Goal: Find contact information: Find contact information

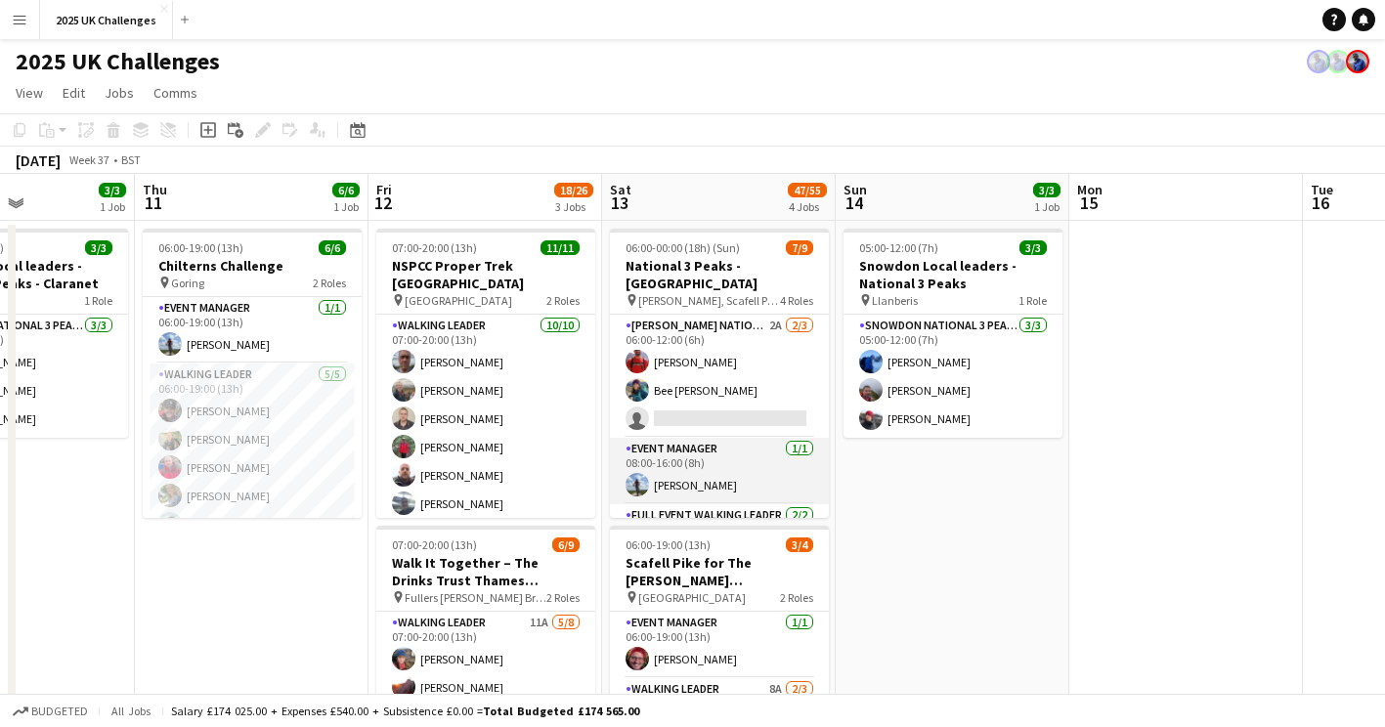
click at [700, 470] on app-card-role "Event Manager [DATE] 08:00-16:00 (8h) [PERSON_NAME]" at bounding box center [719, 471] width 219 height 66
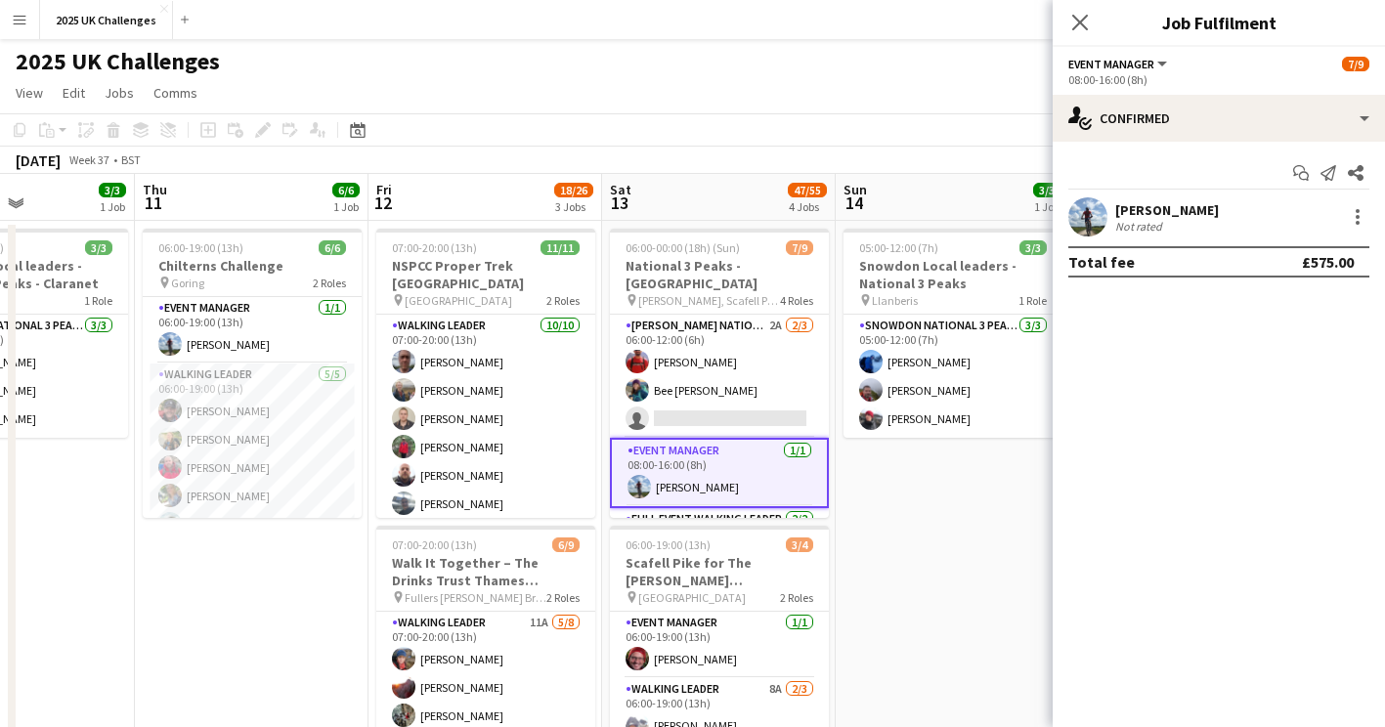
click at [1171, 208] on div "[PERSON_NAME]" at bounding box center [1167, 210] width 104 height 18
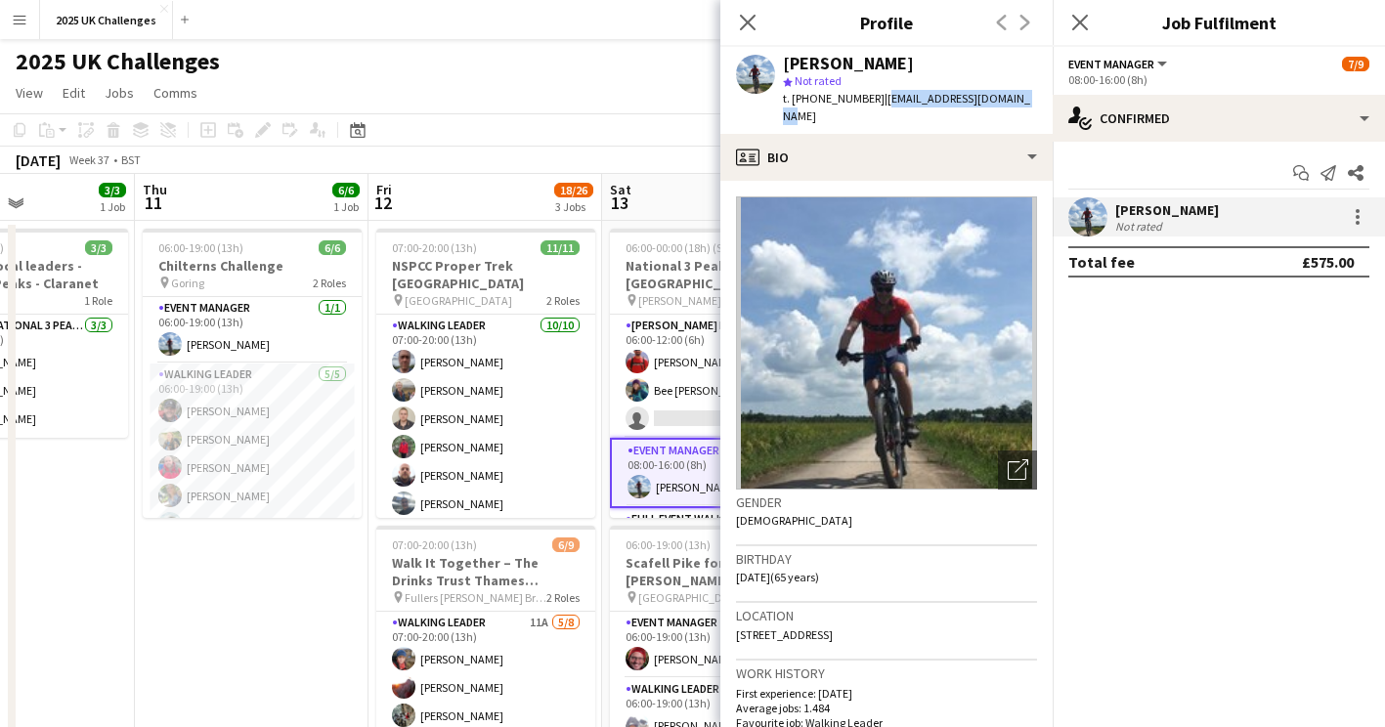
drag, startPoint x: 1014, startPoint y: 98, endPoint x: 875, endPoint y: 102, distance: 138.8
click at [875, 102] on div "[PERSON_NAME] star Not rated t. [PHONE_NUMBER] | [EMAIL_ADDRESS][DOMAIN_NAME]" at bounding box center [886, 90] width 332 height 87
copy span "[EMAIL_ADDRESS][DOMAIN_NAME]"
drag, startPoint x: 867, startPoint y: 99, endPoint x: 779, endPoint y: 108, distance: 88.5
click at [779, 108] on div "[PERSON_NAME] star Not rated t. [PHONE_NUMBER] | [EMAIL_ADDRESS][DOMAIN_NAME]" at bounding box center [886, 90] width 332 height 87
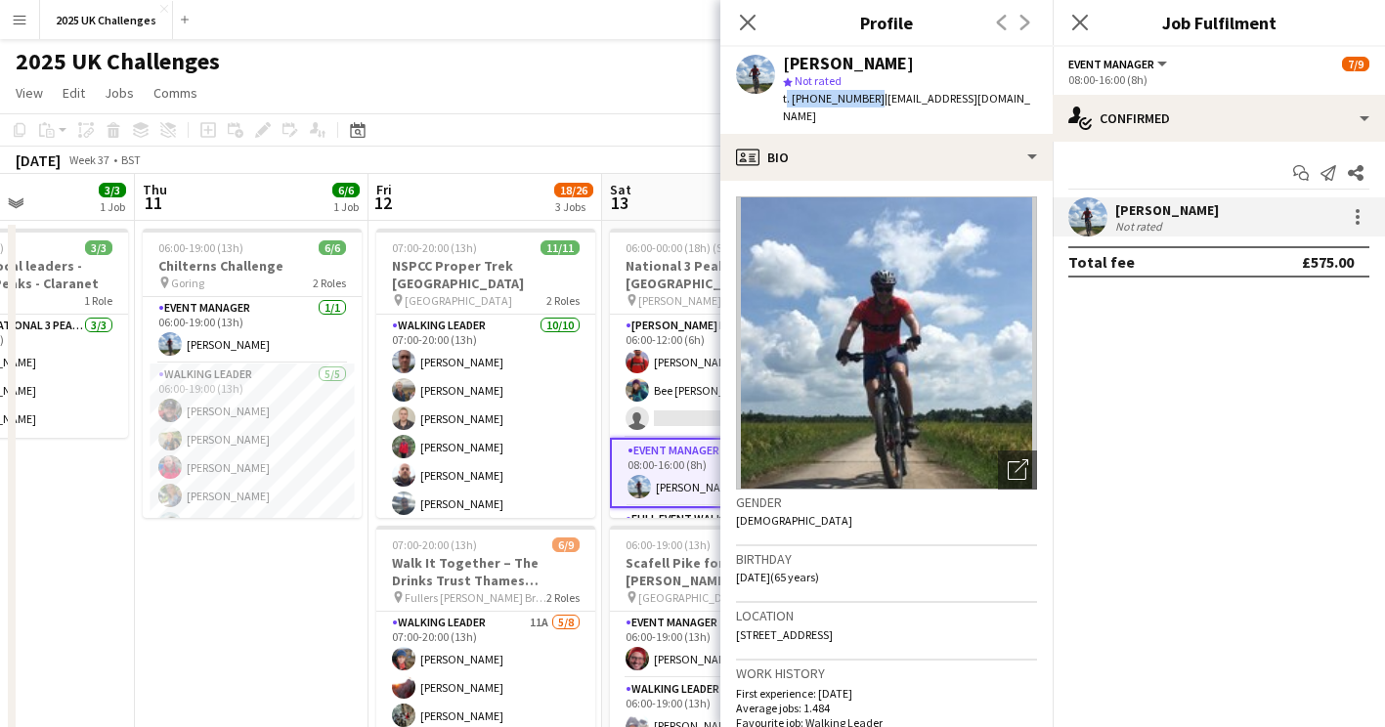
copy span "t. [PHONE_NUMBER]"
click at [671, 508] on app-card-role "Full Event Walking Leader [DATE] 08:00-16:00 (8h) [PERSON_NAME] [PERSON_NAME] […" at bounding box center [719, 558] width 219 height 101
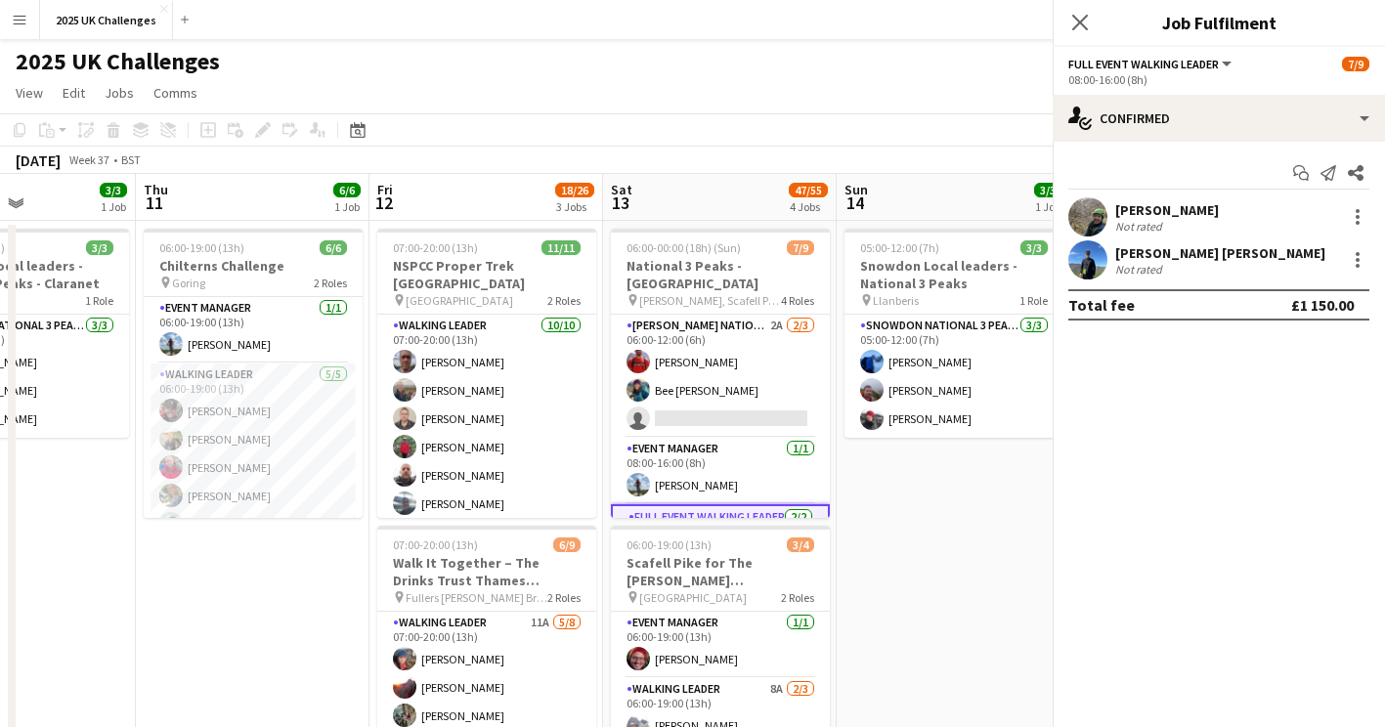
scroll to position [191, 0]
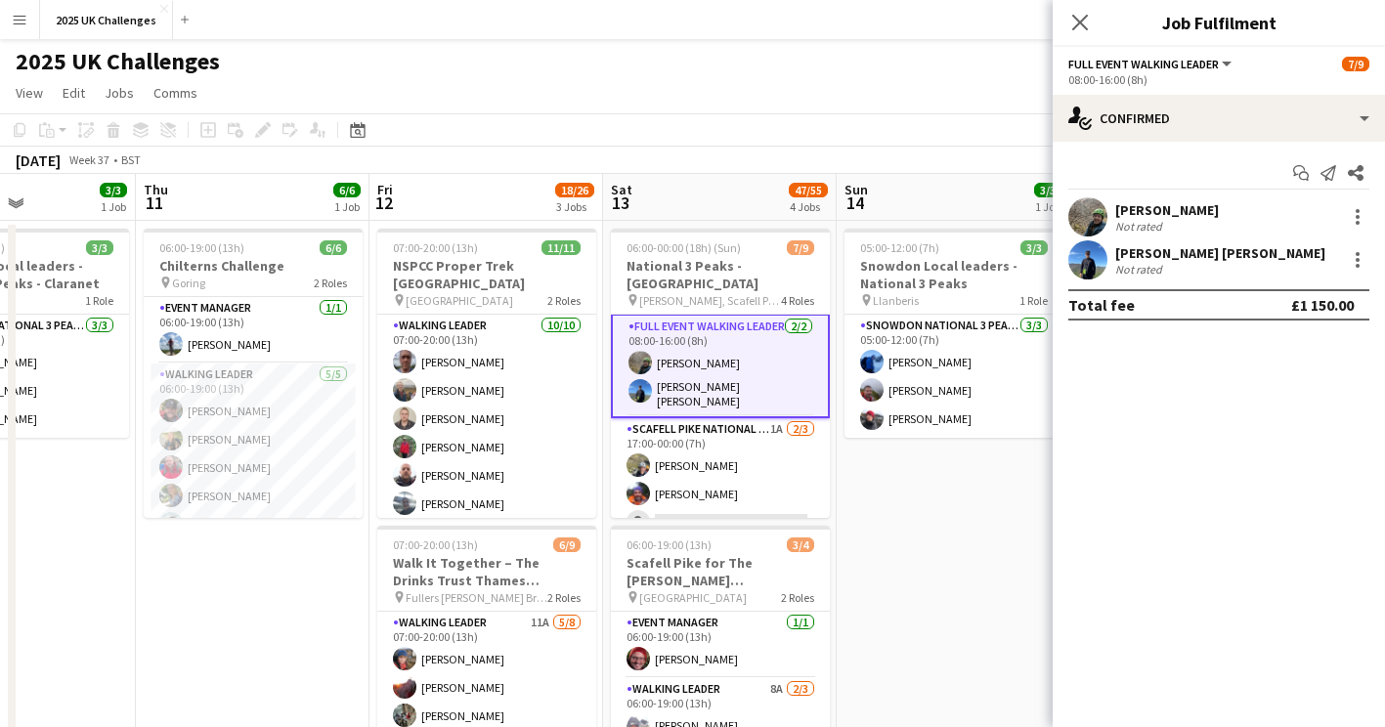
click at [1177, 206] on div "[PERSON_NAME]" at bounding box center [1167, 210] width 104 height 18
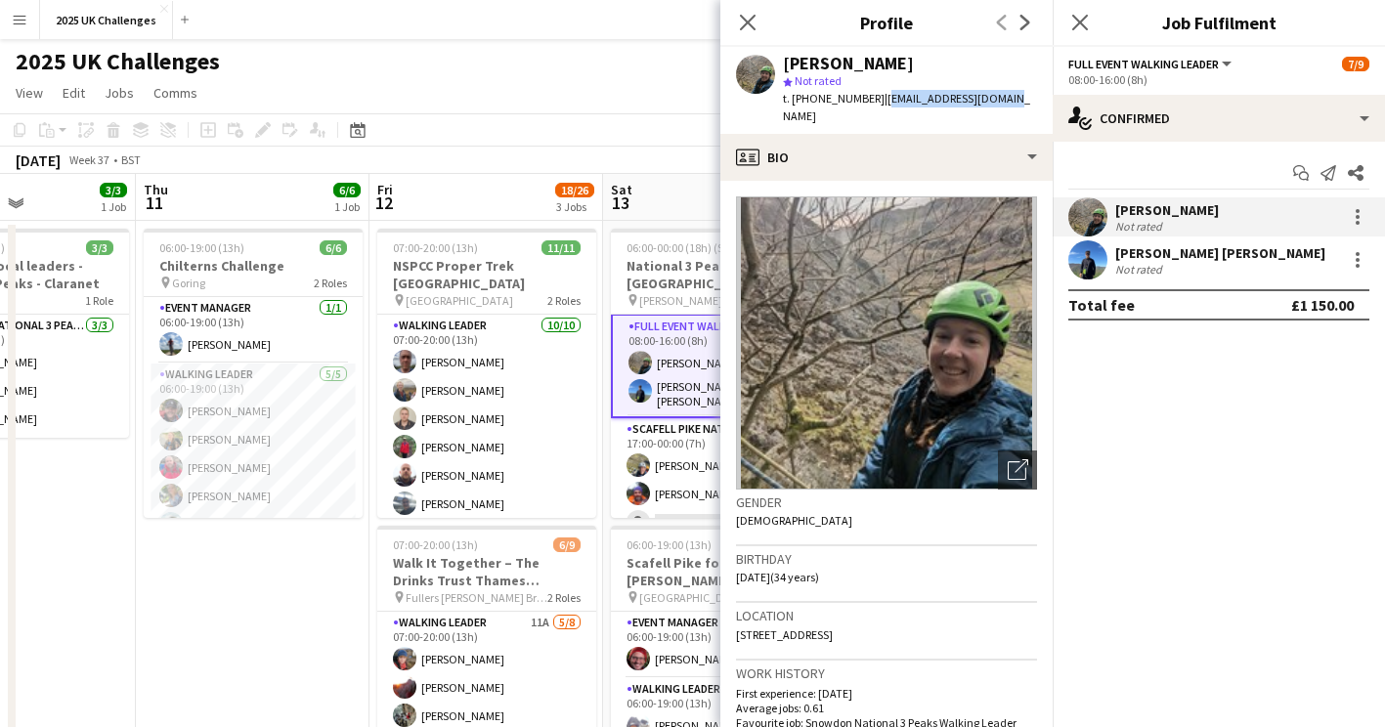
drag, startPoint x: 1016, startPoint y: 95, endPoint x: 881, endPoint y: 100, distance: 134.9
click at [881, 100] on div "[PERSON_NAME] star Not rated t. [PHONE_NUMBER] | [EMAIL_ADDRESS][DOMAIN_NAME]" at bounding box center [886, 90] width 332 height 87
copy span "[EMAIL_ADDRESS][DOMAIN_NAME]"
drag, startPoint x: 875, startPoint y: 98, endPoint x: 782, endPoint y: 103, distance: 93.9
click at [782, 103] on div "[PERSON_NAME] star Not rated t. [PHONE_NUMBER] | [EMAIL_ADDRESS][DOMAIN_NAME]" at bounding box center [886, 90] width 332 height 87
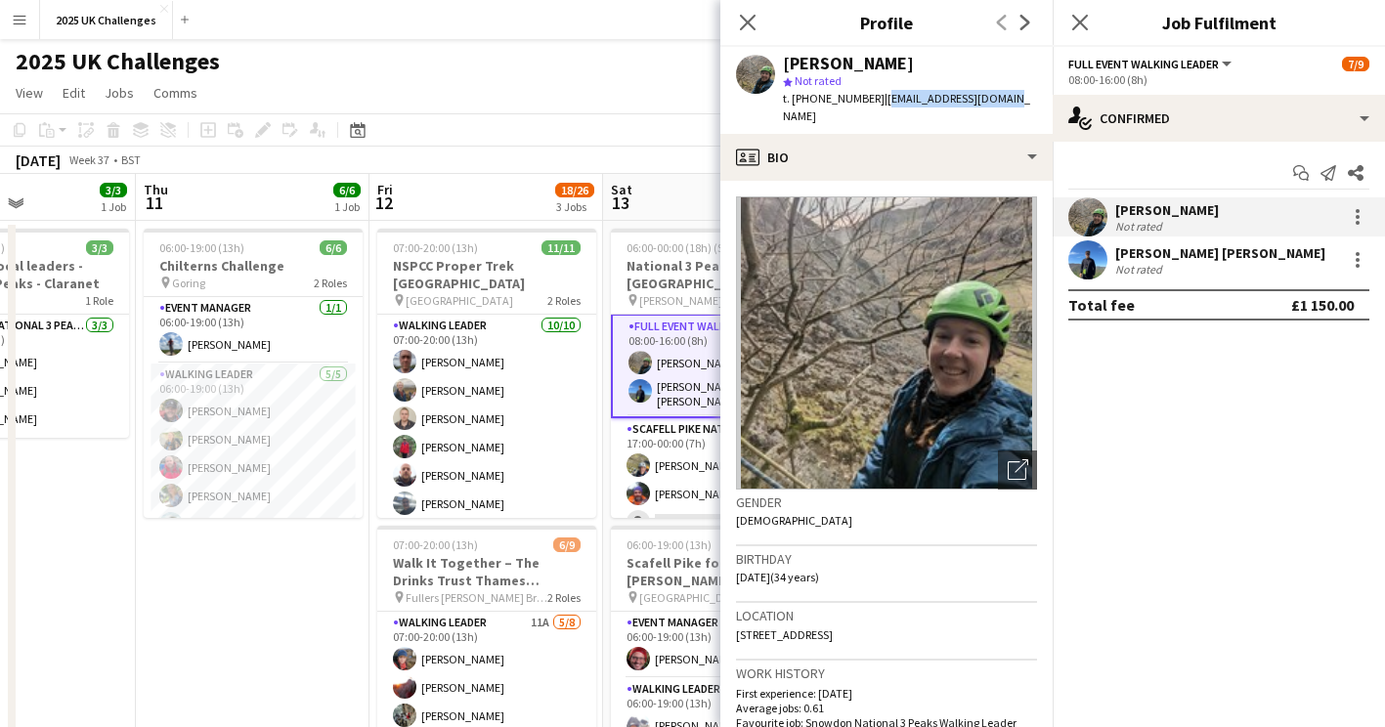
copy span "t. [PHONE_NUMBER]"
click at [1155, 258] on div "[PERSON_NAME] [PERSON_NAME]" at bounding box center [1220, 253] width 210 height 18
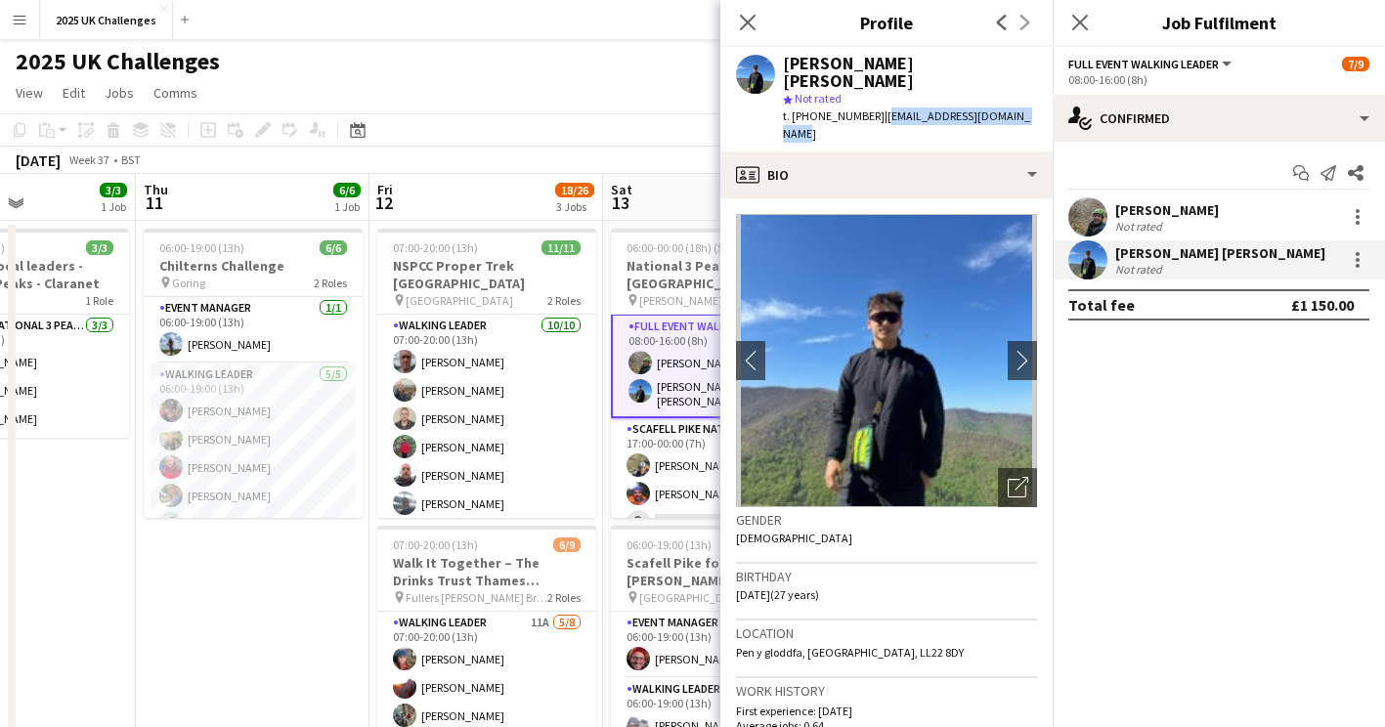
drag, startPoint x: 883, startPoint y: 103, endPoint x: 1038, endPoint y: 104, distance: 154.4
click at [1038, 104] on div "[PERSON_NAME] [PERSON_NAME] star Not rated t. [PHONE_NUMBER] | [EMAIL_ADDRESS][…" at bounding box center [886, 99] width 332 height 105
copy span "[EMAIL_ADDRESS][DOMAIN_NAME]"
drag, startPoint x: 874, startPoint y: 102, endPoint x: 784, endPoint y: 107, distance: 90.1
click at [784, 107] on div "t. [PHONE_NUMBER] | [EMAIL_ADDRESS][DOMAIN_NAME]" at bounding box center [910, 124] width 254 height 35
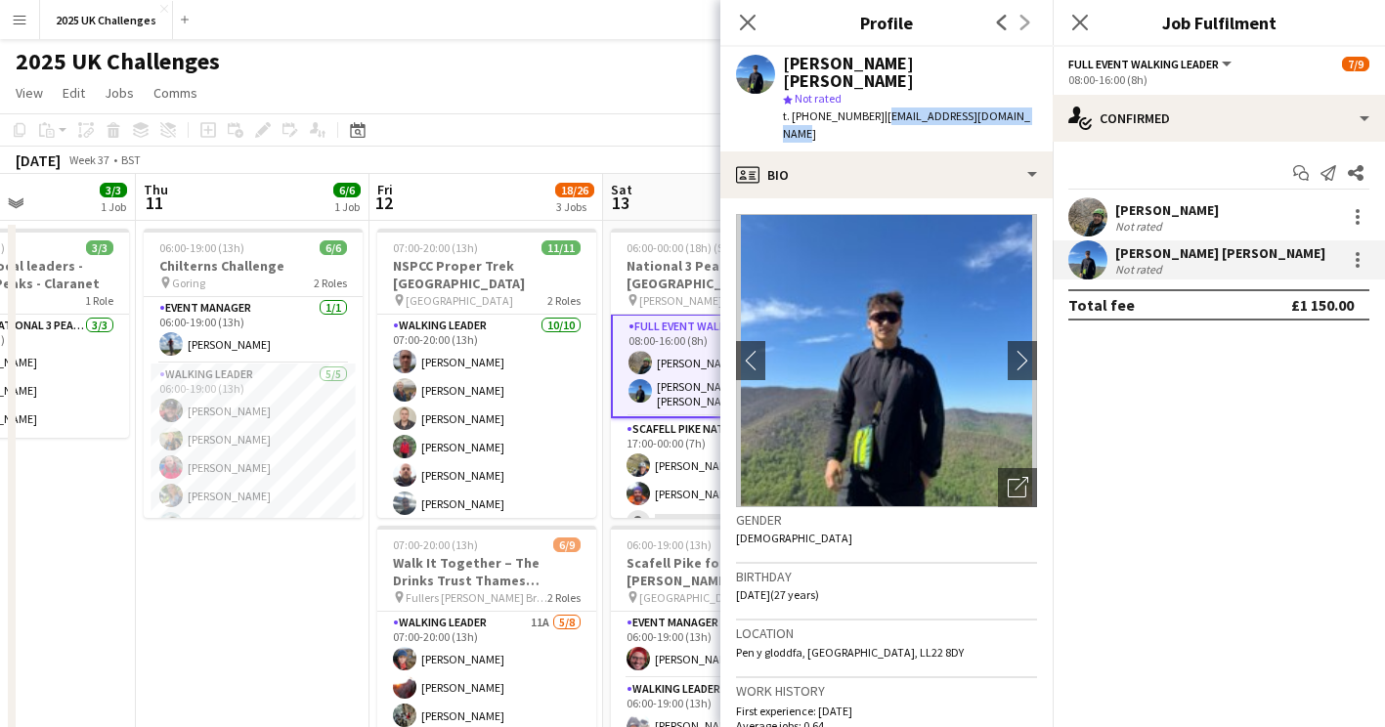
copy span "t. [PHONE_NUMBER]"
click at [641, 104] on app-page-menu "View Day view expanded Day view collapsed Month view Date picker Jump to [DATE]…" at bounding box center [692, 94] width 1385 height 37
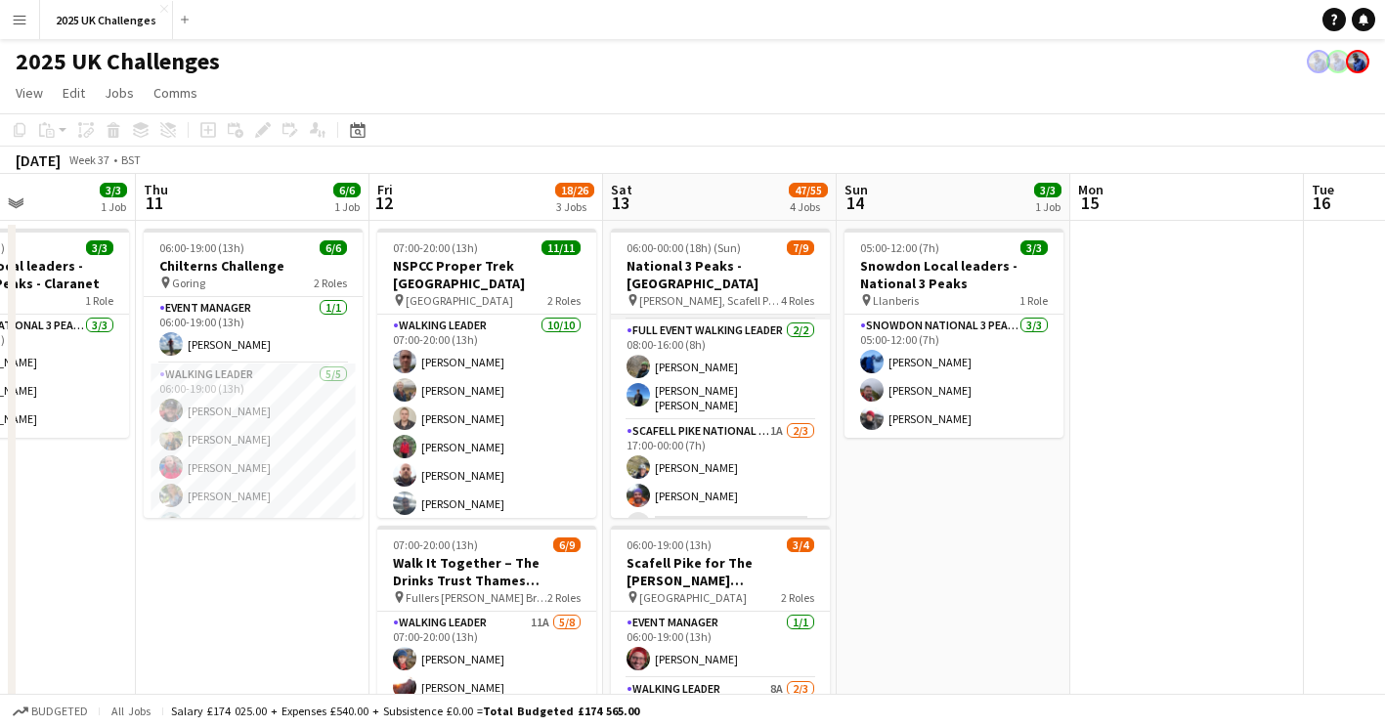
scroll to position [187, 0]
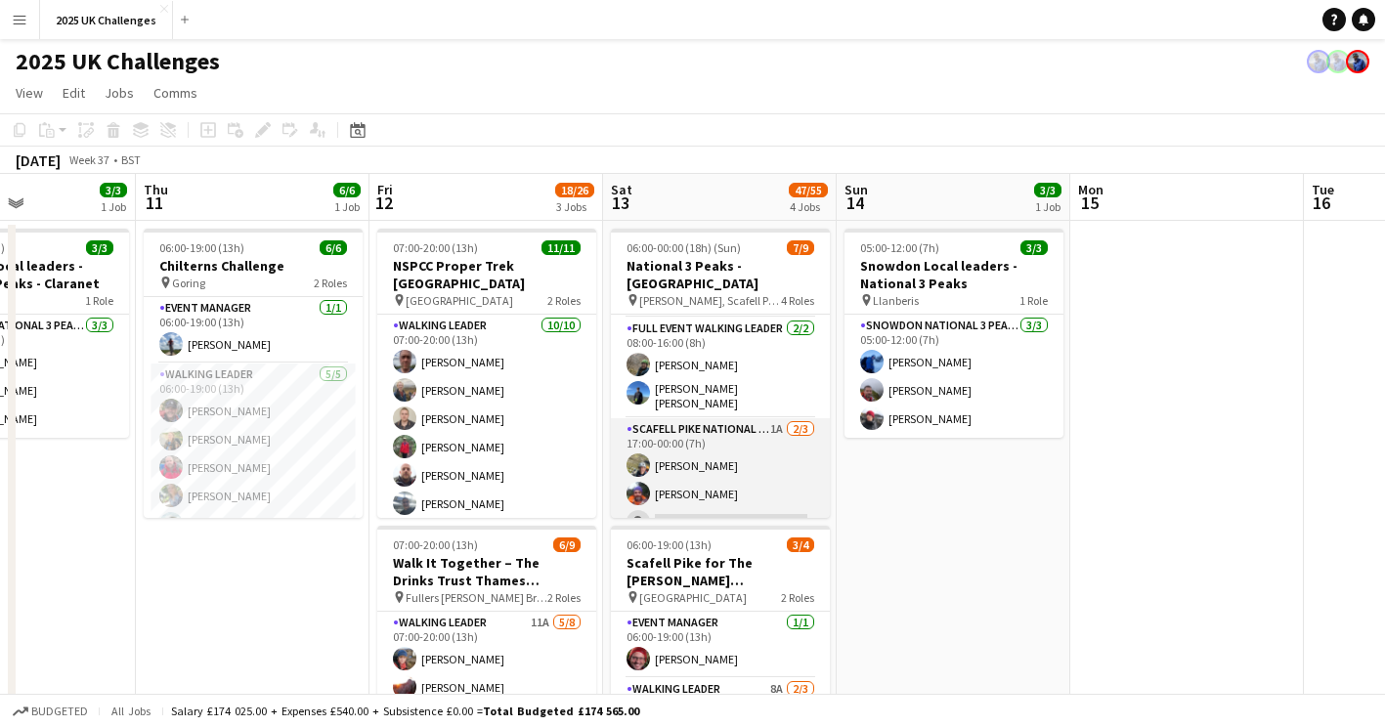
click at [710, 479] on app-card-role "Scafell Pike National 3 Peaks Walking Leader 1A [DATE] 17:00-00:00 (7h) [PERSON…" at bounding box center [720, 479] width 219 height 123
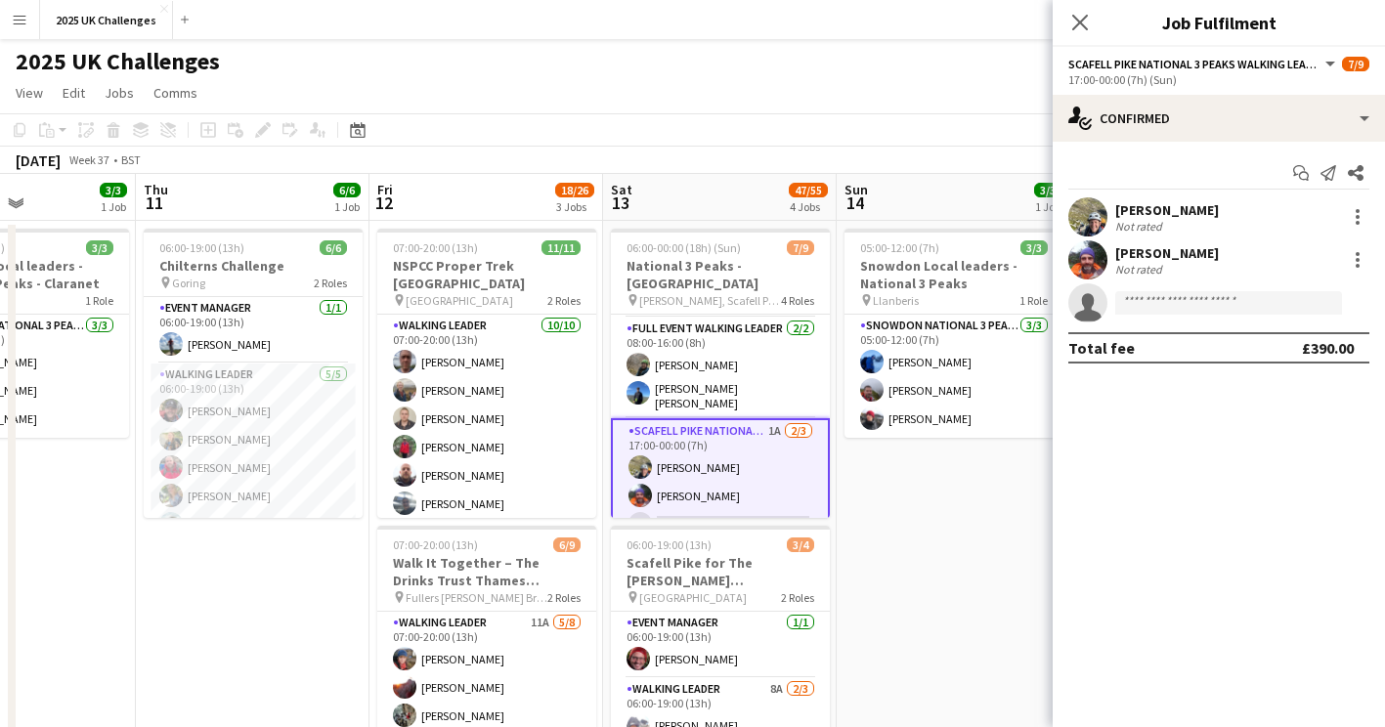
scroll to position [0, 0]
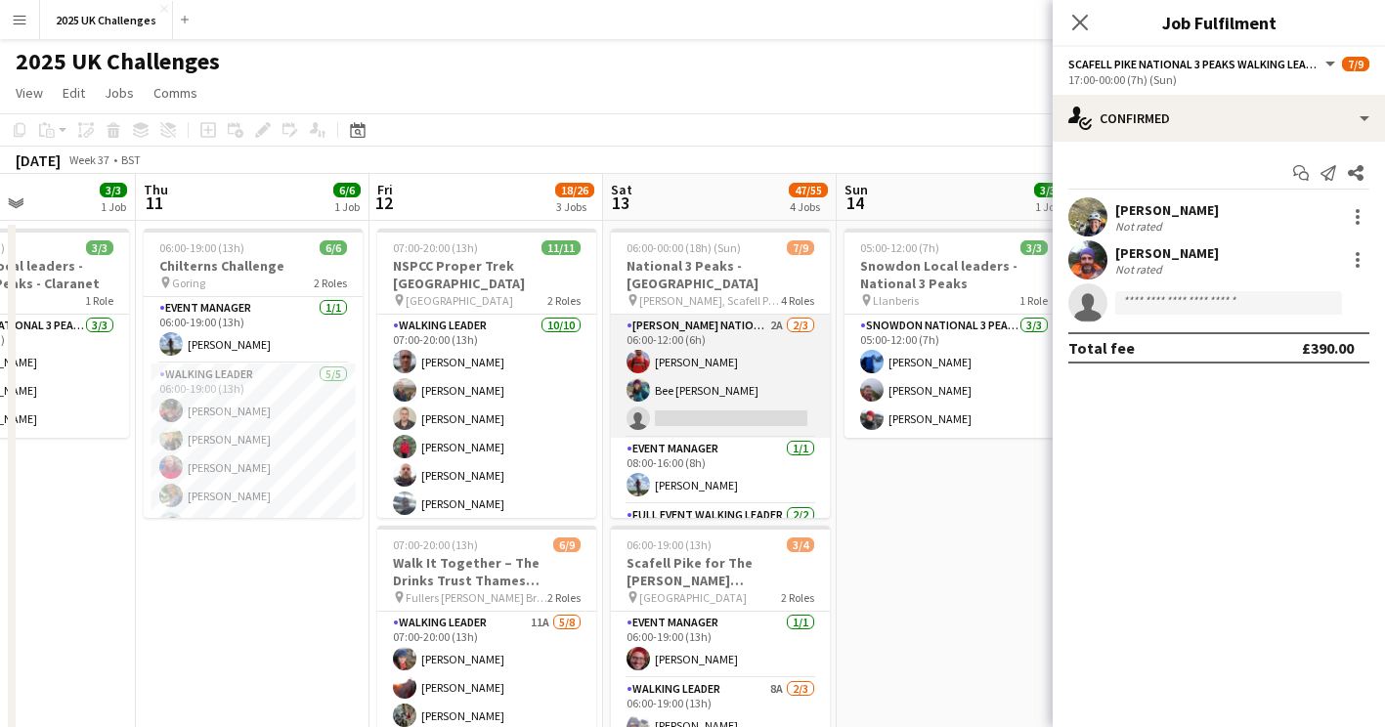
click at [709, 364] on app-card-role "[PERSON_NAME] National 3 Peaks Walking Leader 2A [DATE] 06:00-12:00 (6h) [PERSO…" at bounding box center [720, 376] width 219 height 123
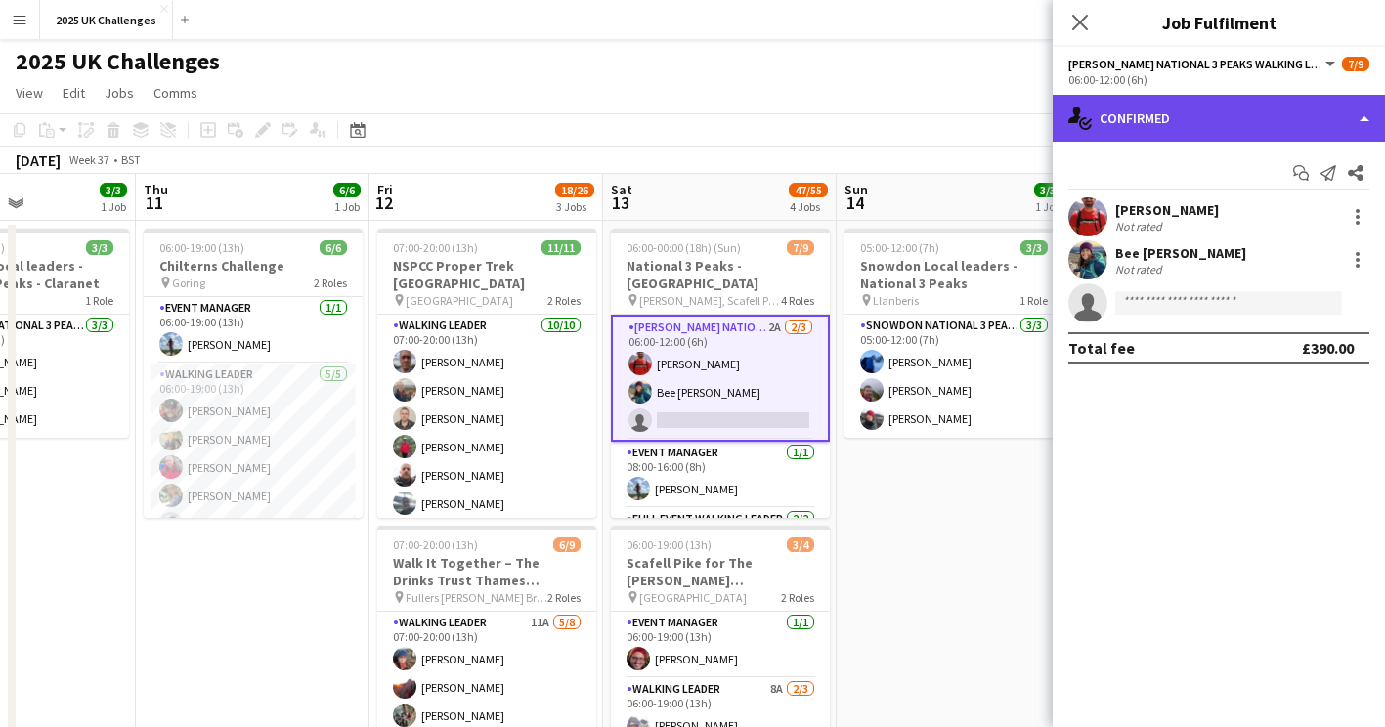
click at [1166, 106] on div "single-neutral-actions-check-2 Confirmed" at bounding box center [1218, 118] width 332 height 47
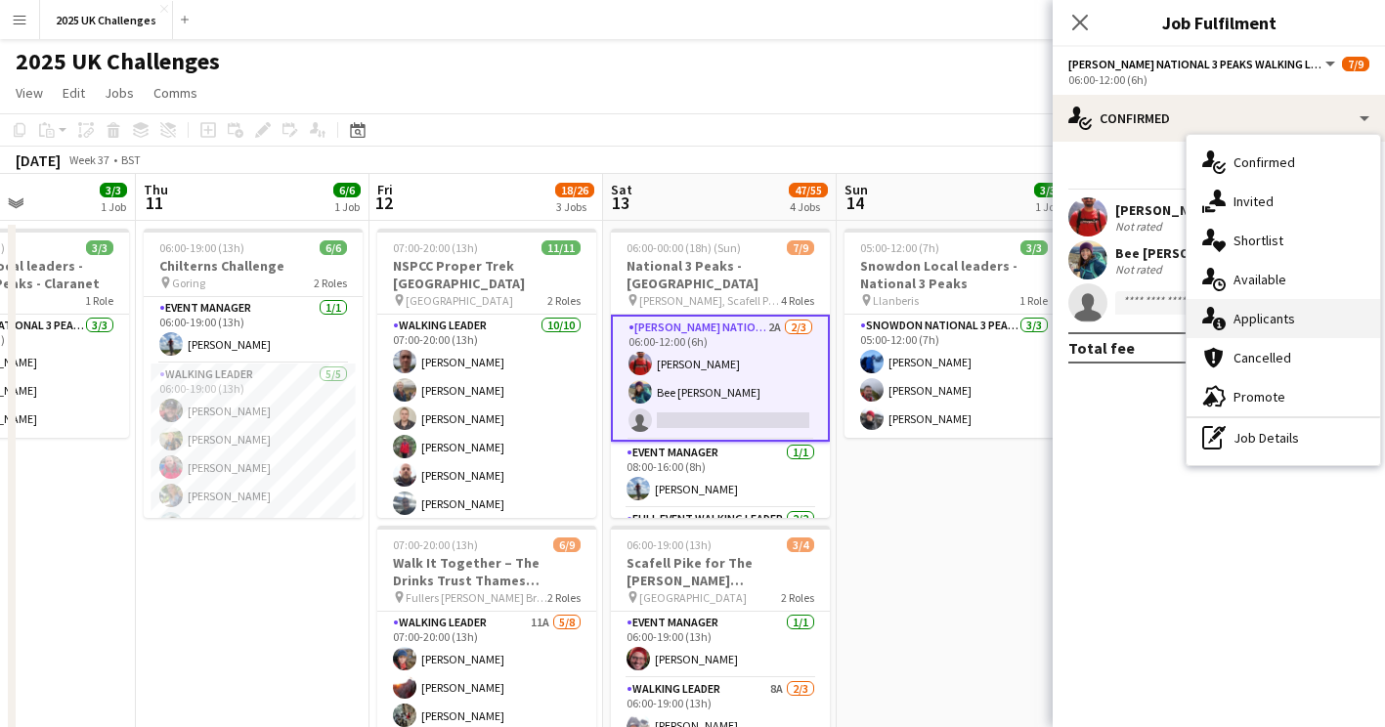
click at [1249, 318] on div "single-neutral-actions-information Applicants" at bounding box center [1282, 318] width 193 height 39
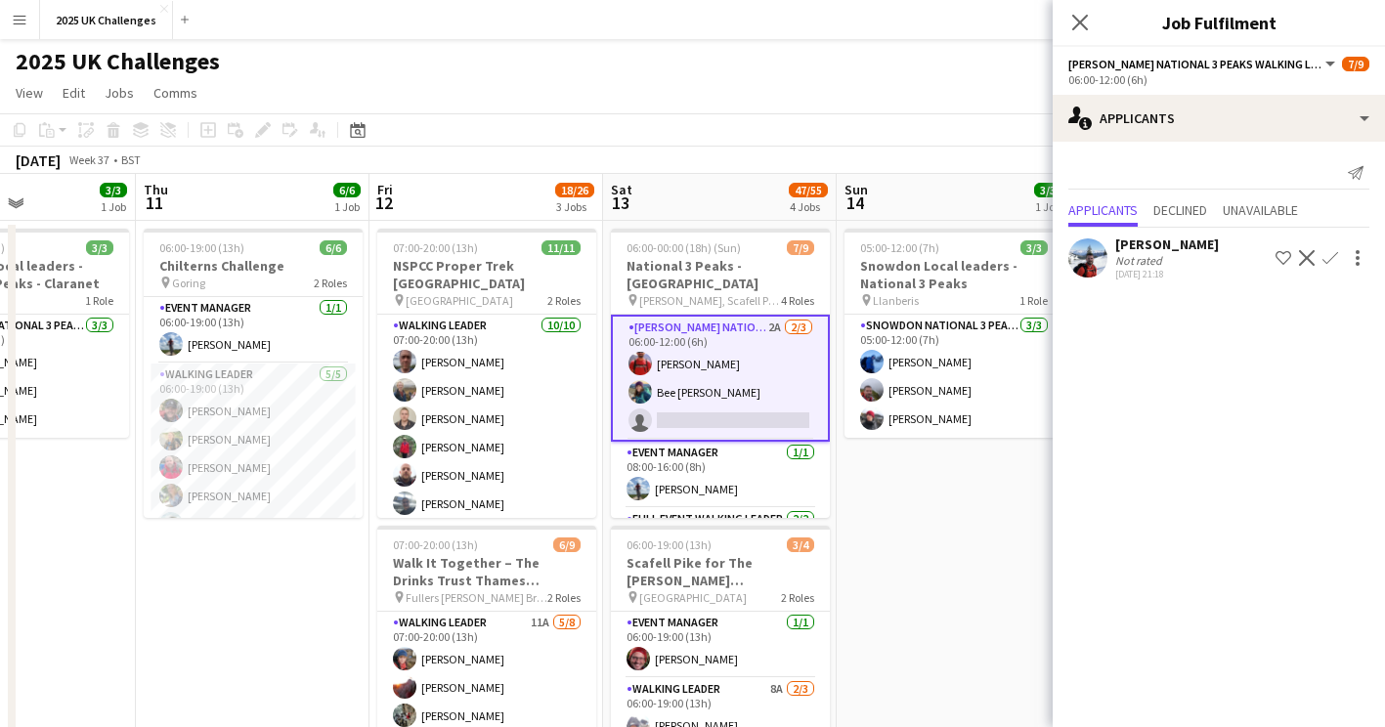
click at [1327, 257] on app-icon "Confirm" at bounding box center [1330, 258] width 16 height 16
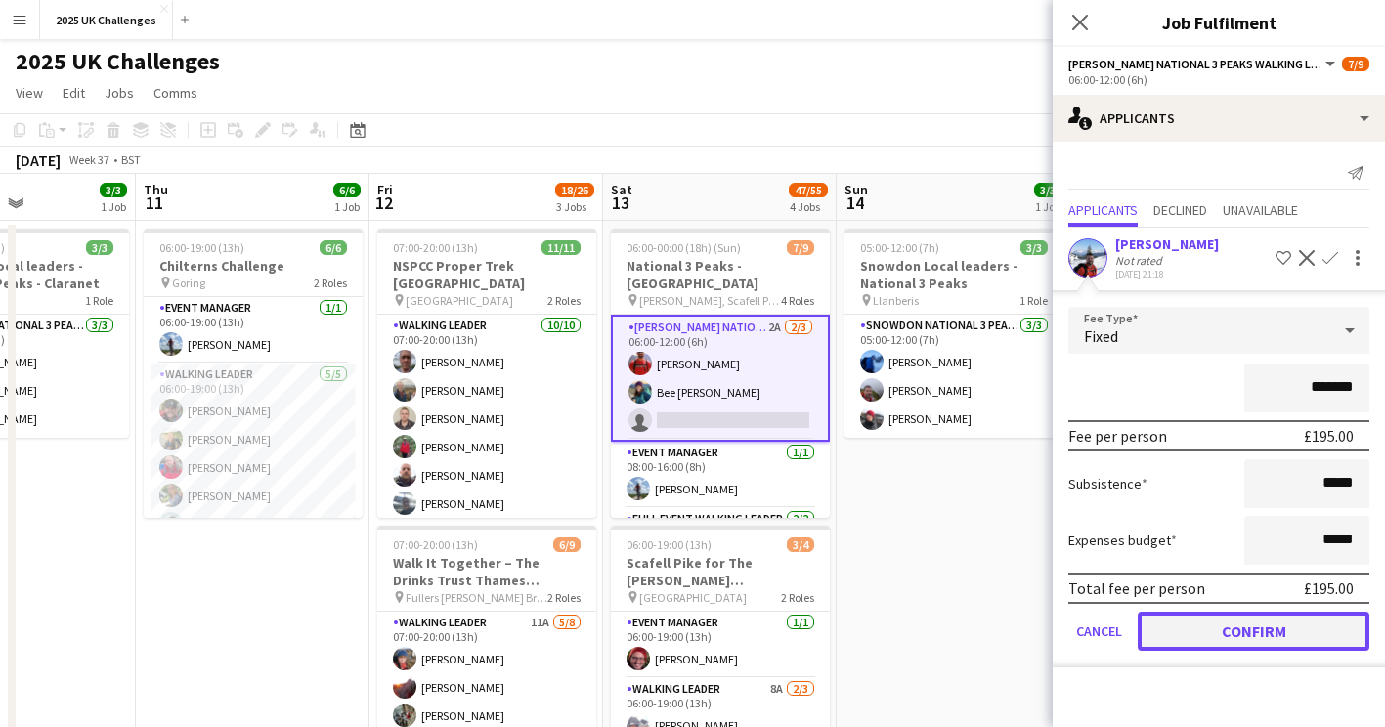
click at [1232, 619] on button "Confirm" at bounding box center [1253, 631] width 232 height 39
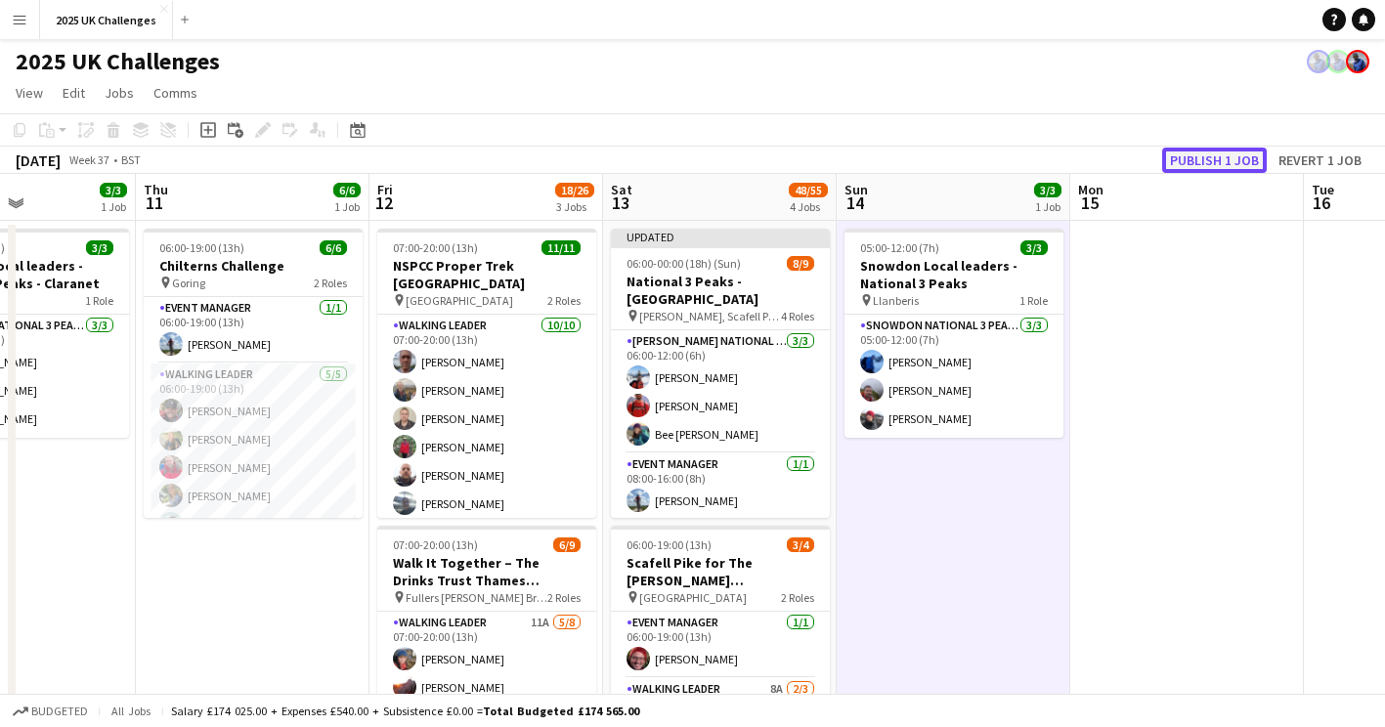
click at [1224, 165] on button "Publish 1 job" at bounding box center [1214, 160] width 105 height 25
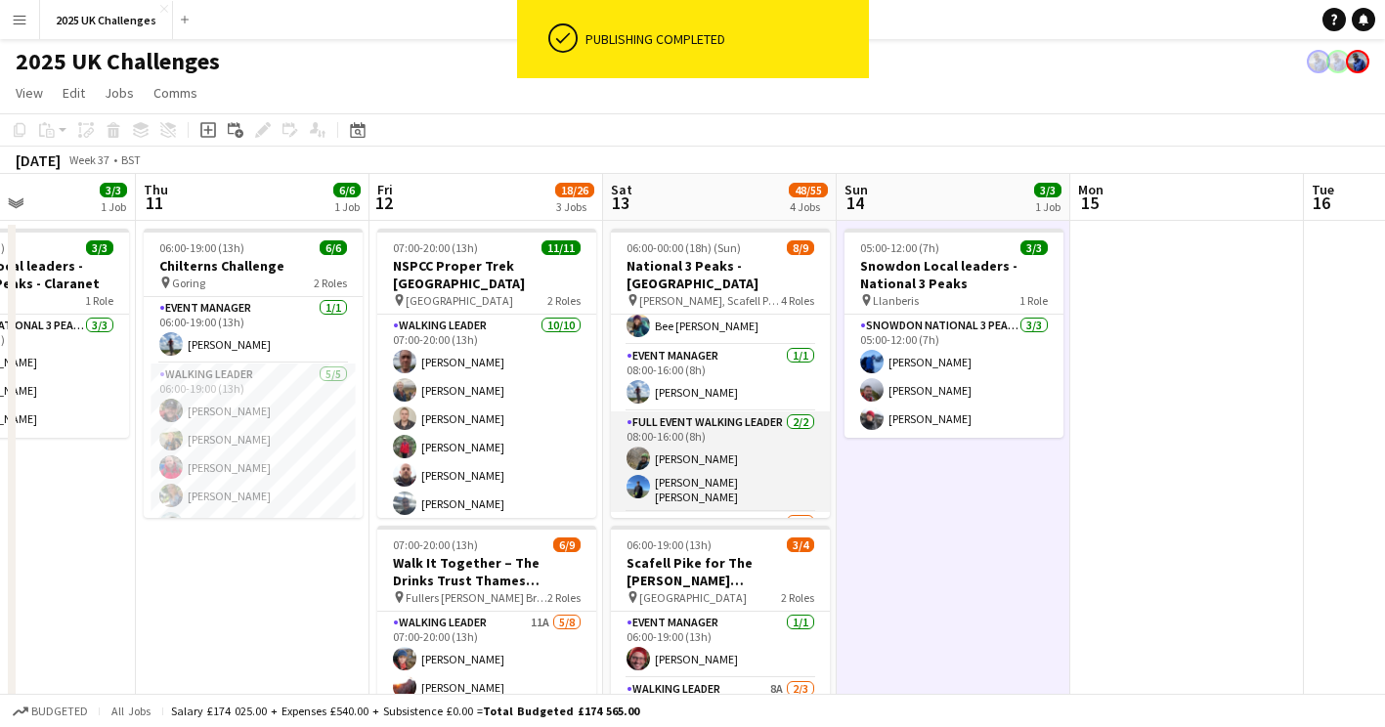
scroll to position [187, 0]
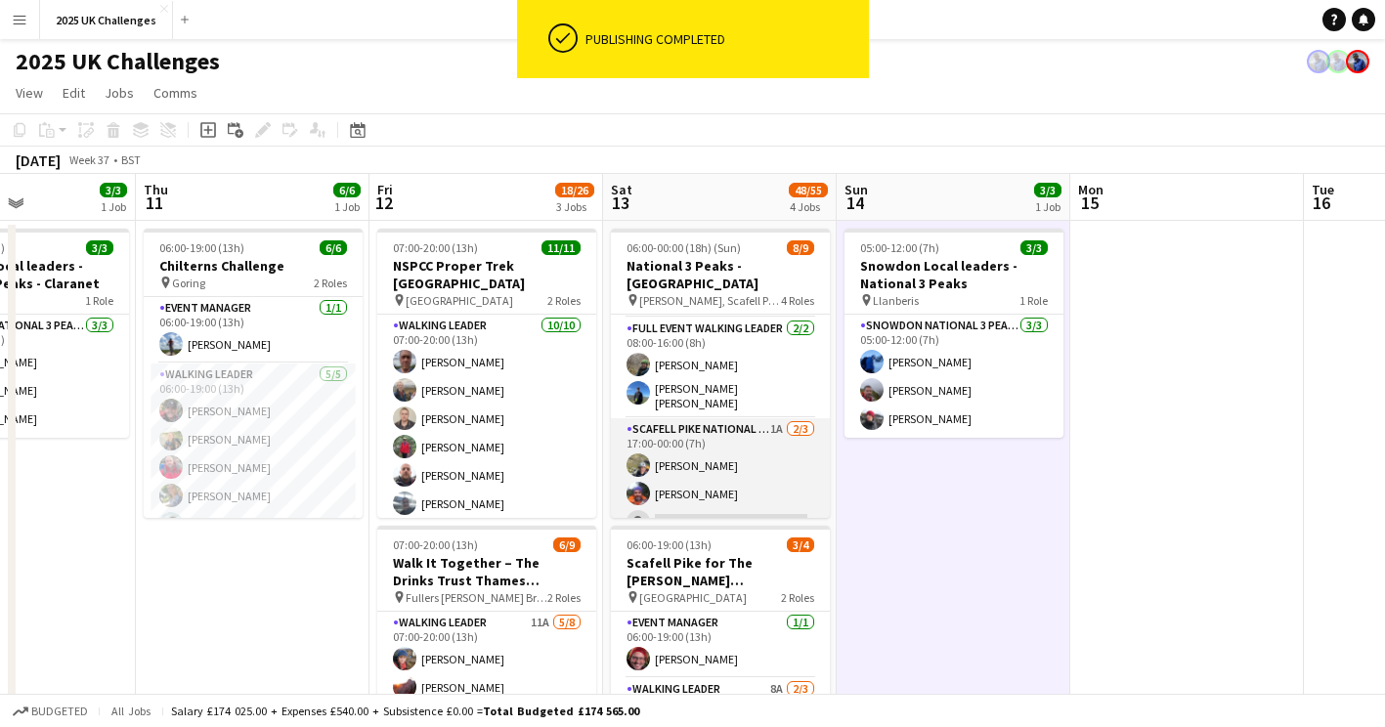
click at [763, 491] on app-card-role "Scafell Pike National 3 Peaks Walking Leader 1A [DATE] 17:00-00:00 (7h) [PERSON…" at bounding box center [720, 479] width 219 height 123
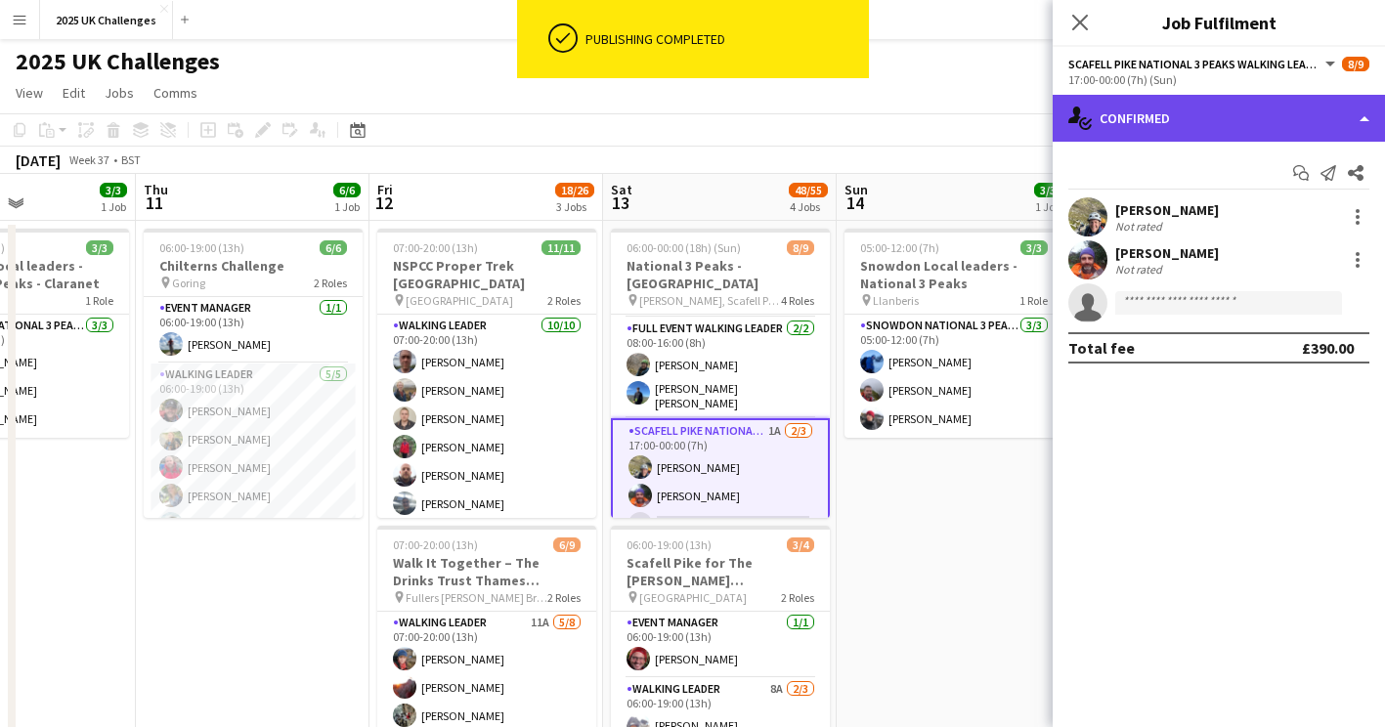
click at [1126, 125] on div "single-neutral-actions-check-2 Confirmed" at bounding box center [1218, 118] width 332 height 47
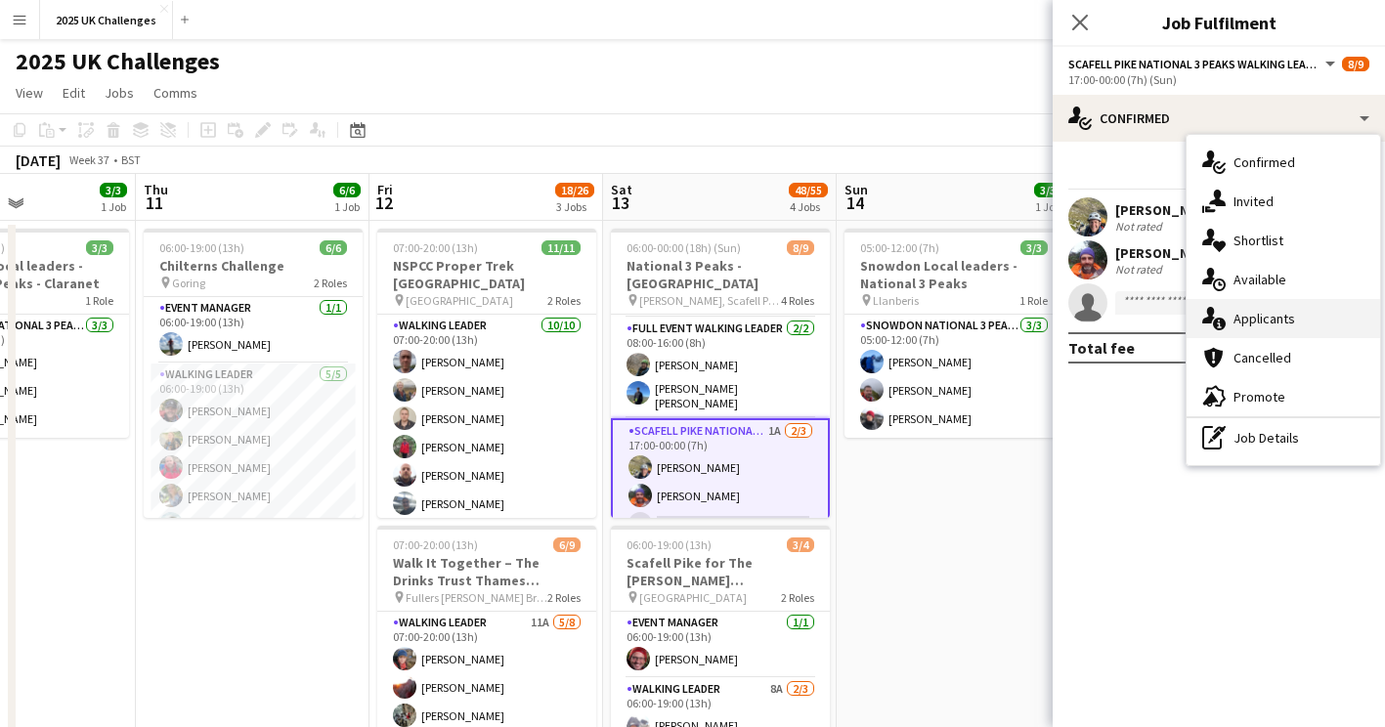
click at [1277, 320] on div "single-neutral-actions-information Applicants" at bounding box center [1282, 318] width 193 height 39
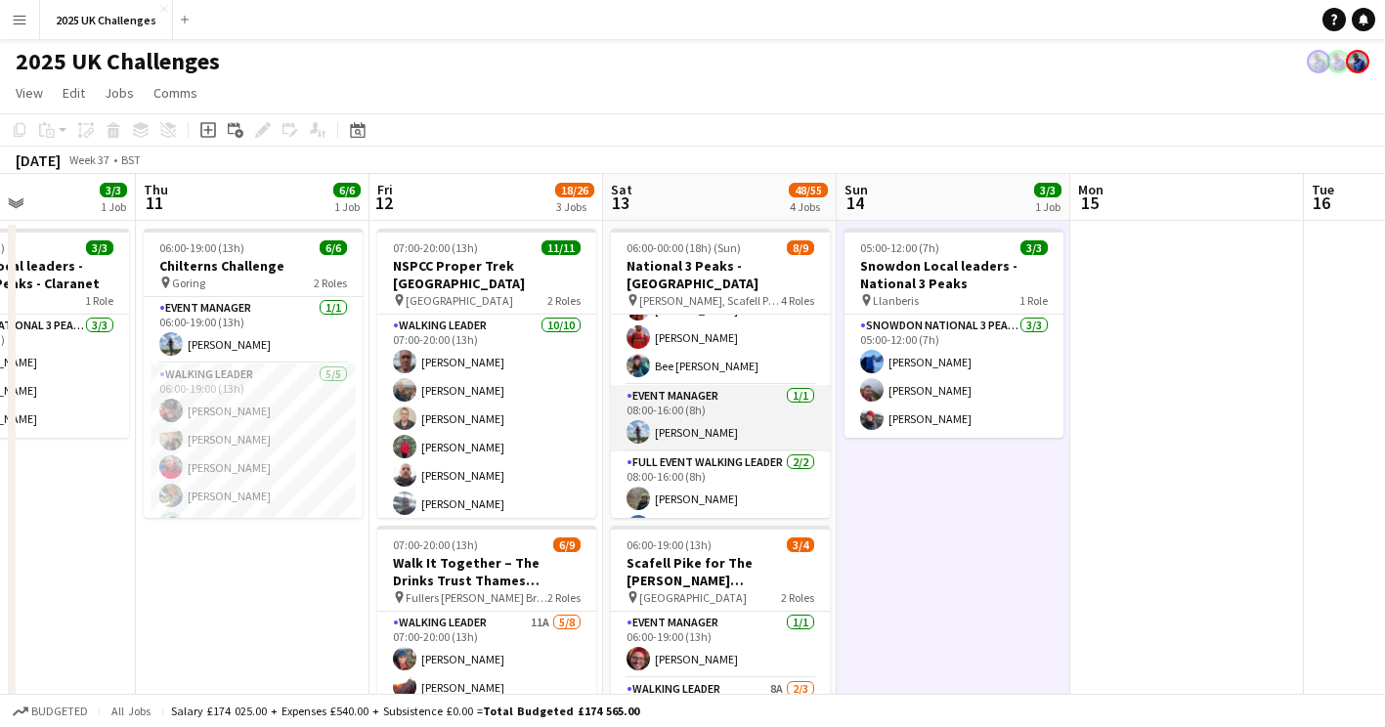
scroll to position [0, 0]
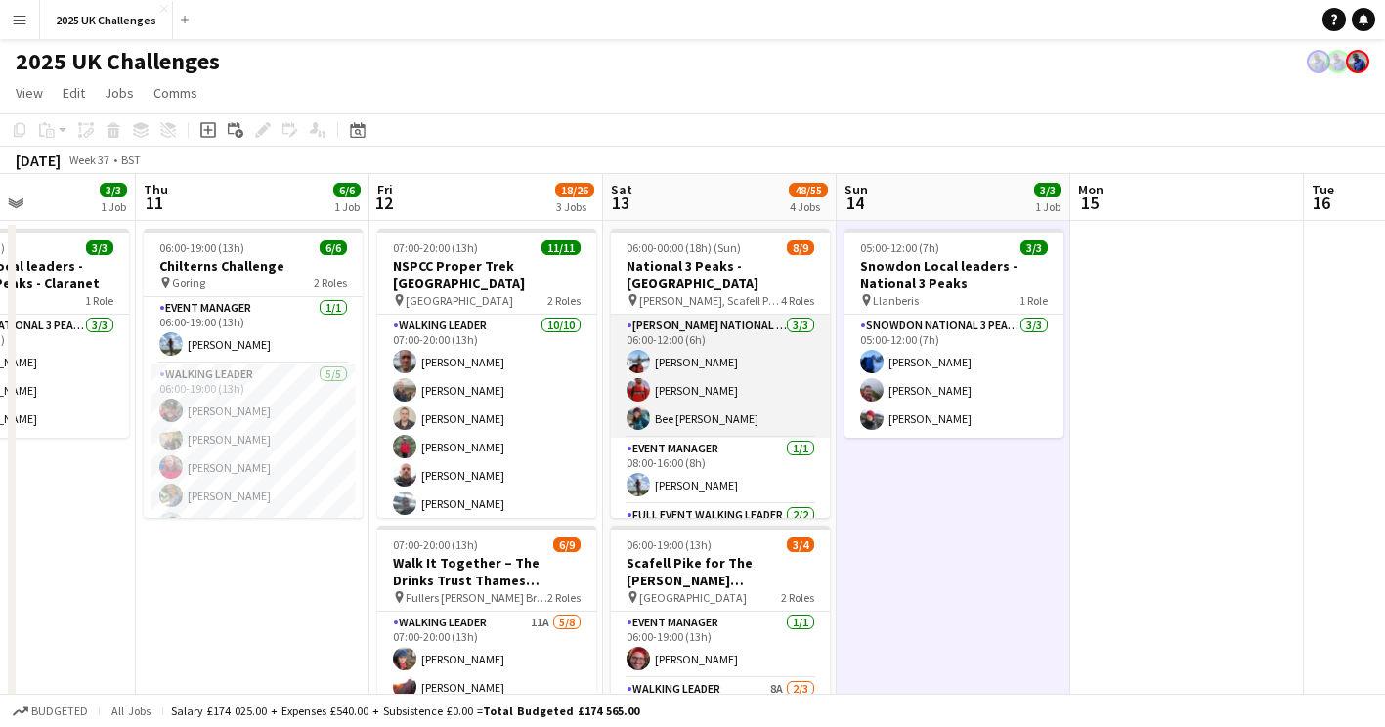
click at [708, 350] on app-card-role "[PERSON_NAME] National 3 Peaks Walking Leader [DATE] 06:00-12:00 (6h) [PERSON_N…" at bounding box center [720, 376] width 219 height 123
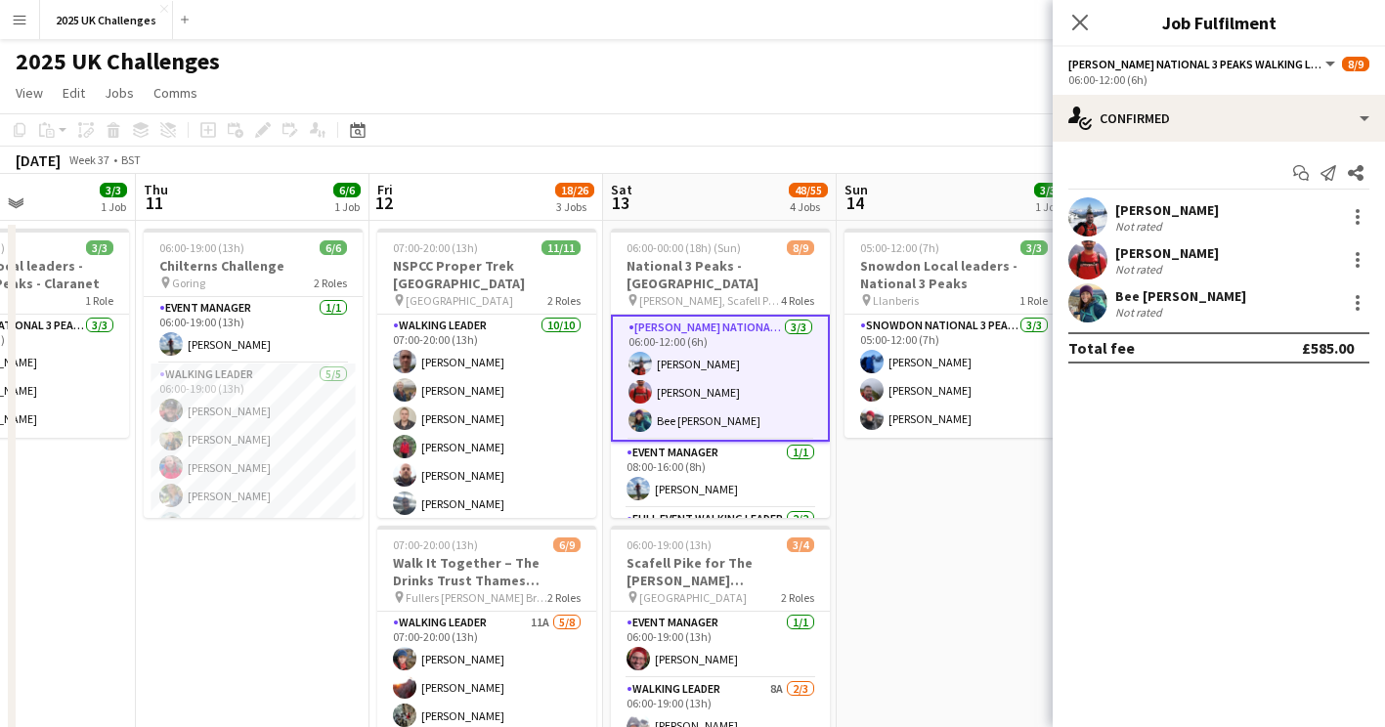
click at [1178, 212] on div "[PERSON_NAME]" at bounding box center [1167, 210] width 104 height 18
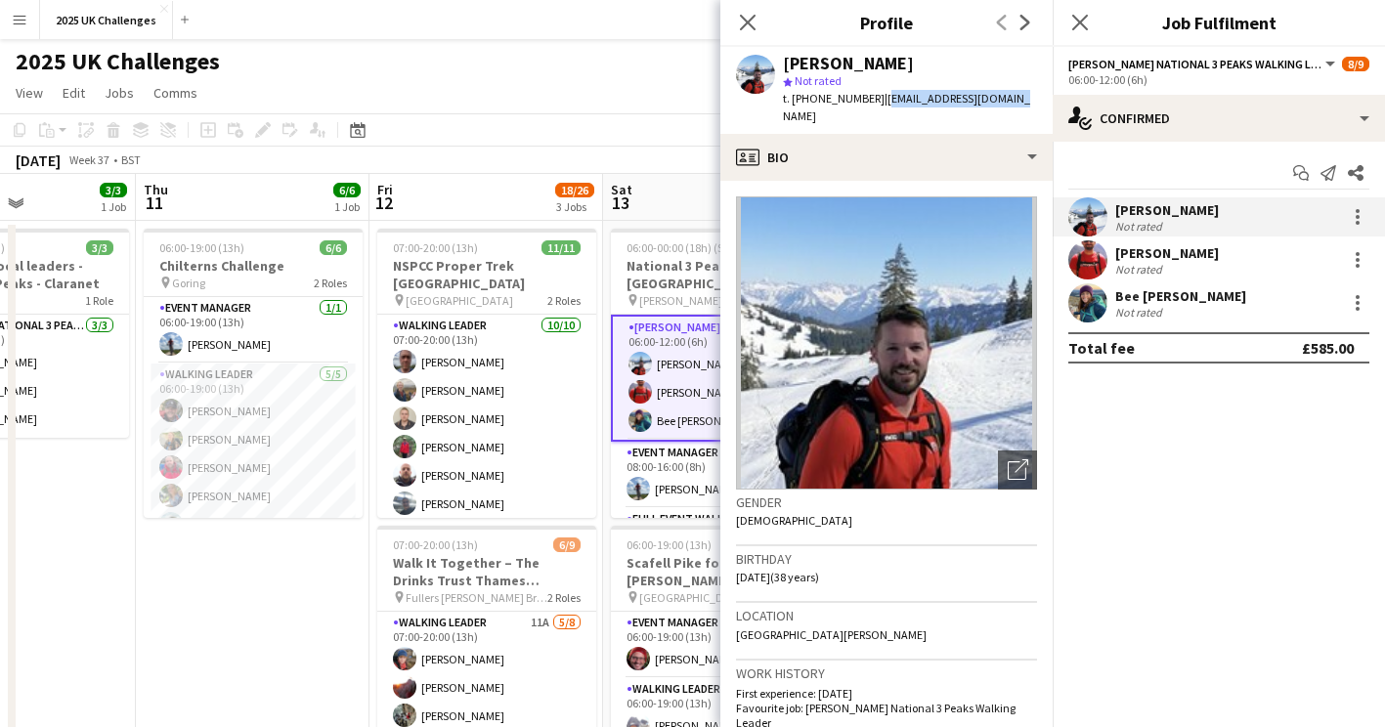
drag, startPoint x: 875, startPoint y: 100, endPoint x: 1022, endPoint y: 107, distance: 146.7
click at [1022, 107] on div "[PERSON_NAME] star Not rated t. [PHONE_NUMBER] | [EMAIL_ADDRESS][DOMAIN_NAME]" at bounding box center [886, 90] width 332 height 87
copy span "[EMAIL_ADDRESS][DOMAIN_NAME]"
drag, startPoint x: 870, startPoint y: 103, endPoint x: 784, endPoint y: 106, distance: 86.0
click at [784, 106] on div "t. [PHONE_NUMBER] | [EMAIL_ADDRESS][DOMAIN_NAME]" at bounding box center [910, 107] width 254 height 35
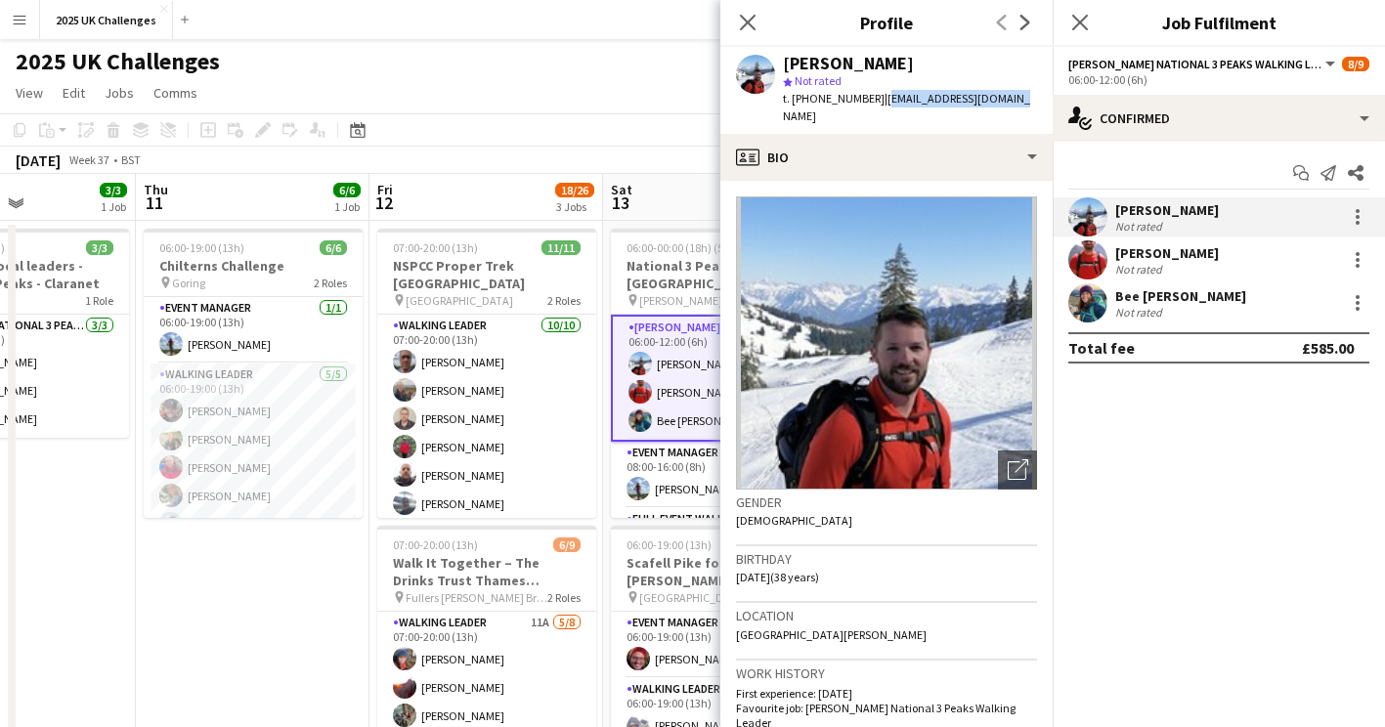
copy span "t. [PHONE_NUMBER]"
click at [1230, 258] on div "[PERSON_NAME] Not rated" at bounding box center [1218, 259] width 332 height 39
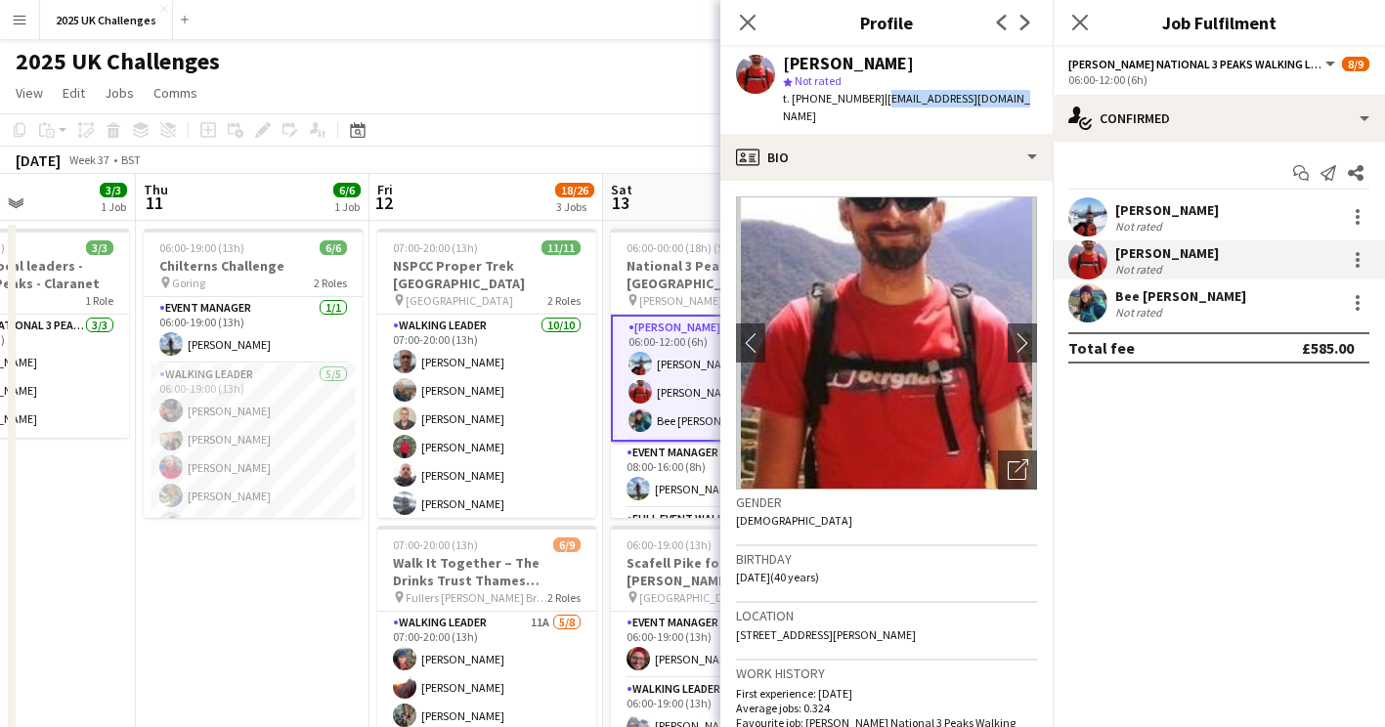
drag, startPoint x: 1011, startPoint y: 101, endPoint x: 876, endPoint y: 101, distance: 134.8
click at [876, 101] on div "[PERSON_NAME] star Not rated t. [PHONE_NUMBER] | [EMAIL_ADDRESS][DOMAIN_NAME]" at bounding box center [886, 90] width 332 height 87
copy span "[EMAIL_ADDRESS][DOMAIN_NAME]"
drag, startPoint x: 870, startPoint y: 101, endPoint x: 775, endPoint y: 106, distance: 94.9
click at [775, 106] on div "[PERSON_NAME] star Not rated t. [PHONE_NUMBER] | [EMAIL_ADDRESS][DOMAIN_NAME]" at bounding box center [886, 90] width 332 height 87
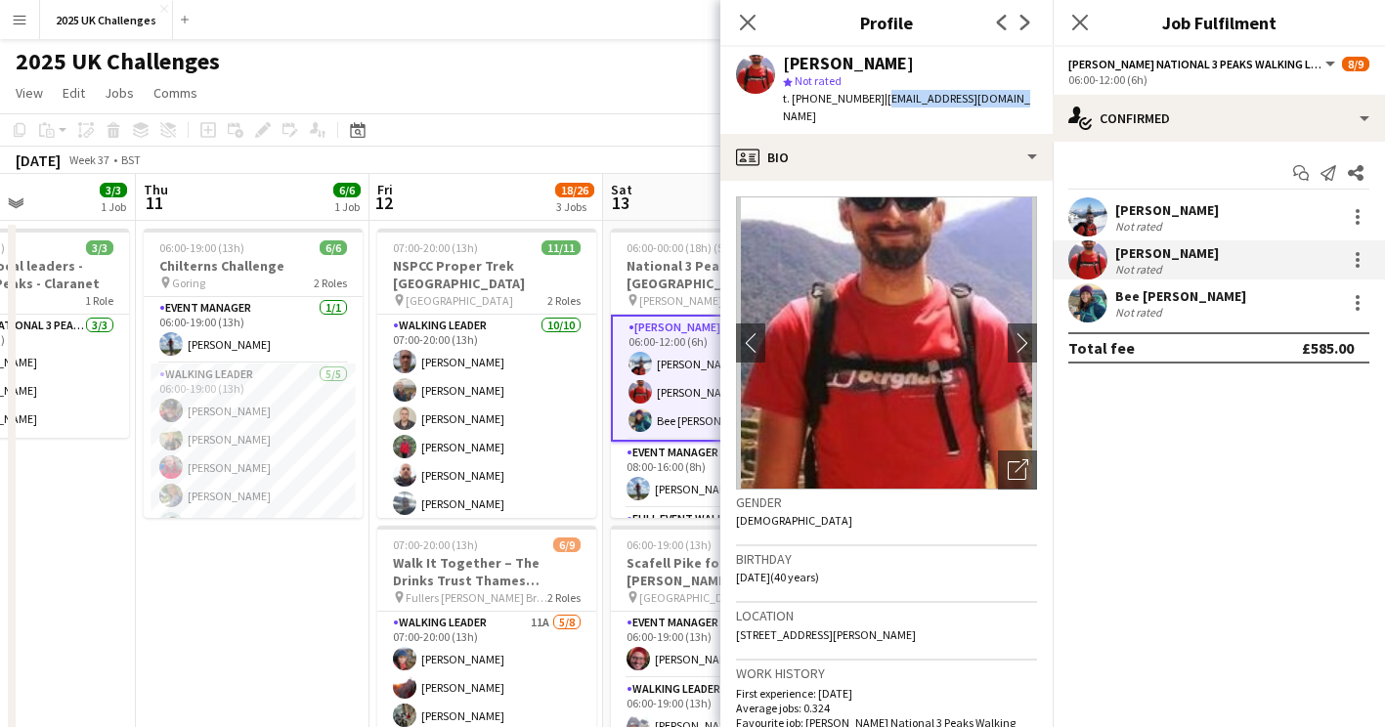
copy span "t. [PHONE_NUMBER]"
click at [1149, 294] on div "Bee [PERSON_NAME]" at bounding box center [1180, 296] width 131 height 18
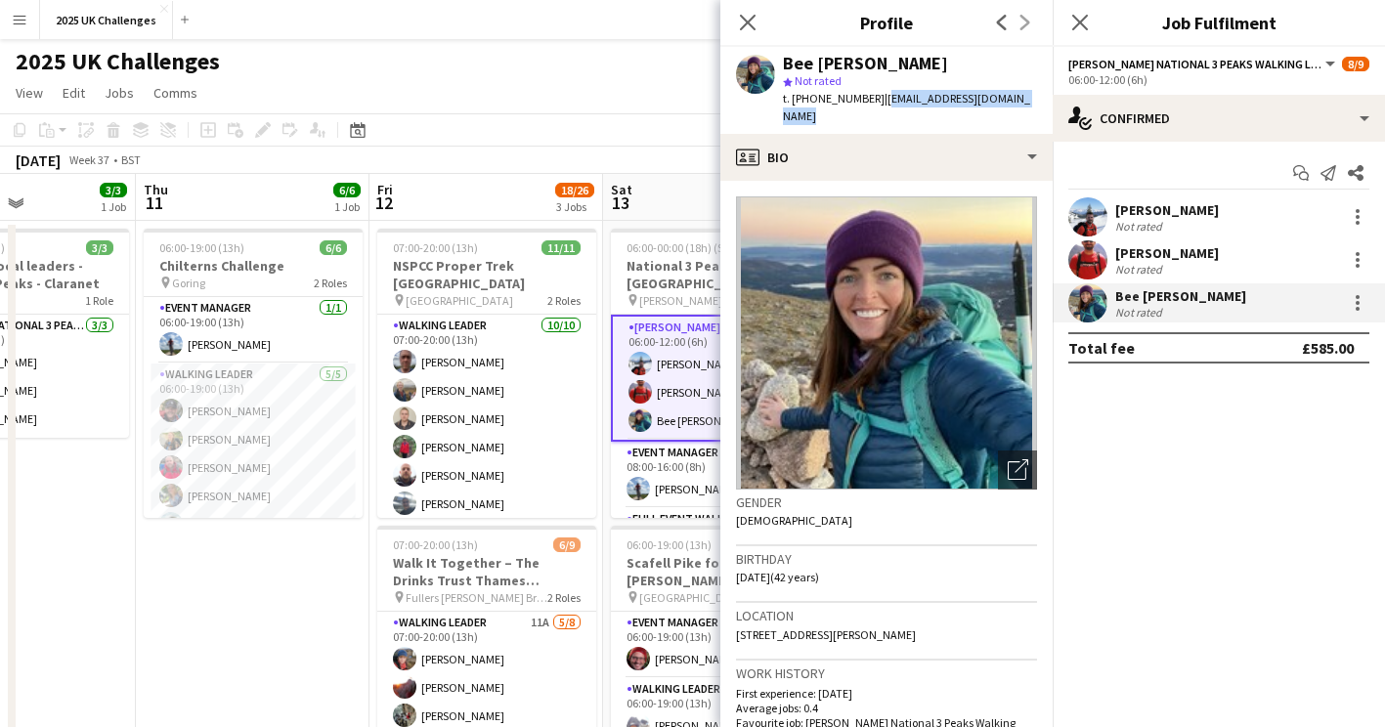
drag, startPoint x: 1017, startPoint y: 102, endPoint x: 875, endPoint y: 104, distance: 142.7
click at [875, 104] on app-profile-header "Bee [PERSON_NAME] star Not rated t. [PHONE_NUMBER] | [EMAIL_ADDRESS][DOMAIN_NAM…" at bounding box center [886, 90] width 332 height 87
drag, startPoint x: 870, startPoint y: 100, endPoint x: 784, endPoint y: 101, distance: 86.0
click at [779, 101] on div "Bee [PERSON_NAME] star Not rated t. [PHONE_NUMBER] | [EMAIL_ADDRESS][DOMAIN_NAM…" at bounding box center [886, 90] width 332 height 87
click at [784, 101] on span "t. [PHONE_NUMBER]" at bounding box center [834, 98] width 102 height 15
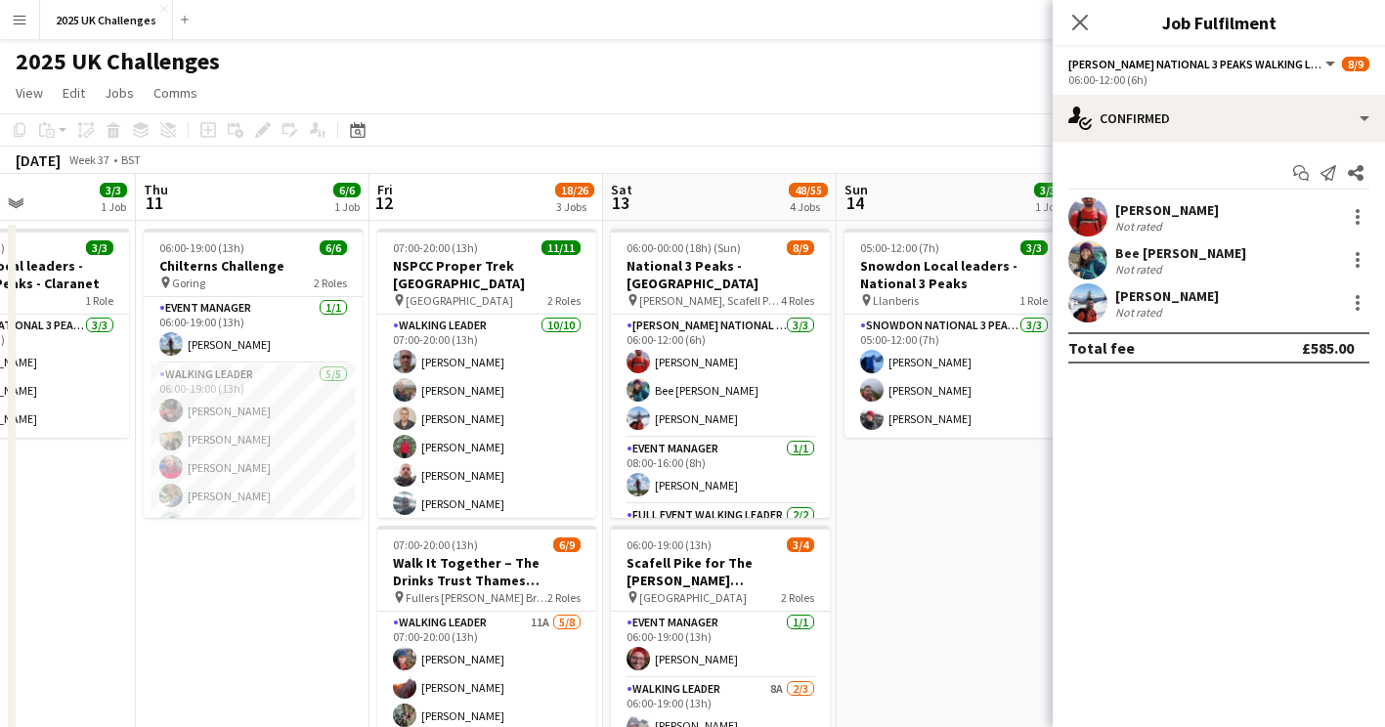
drag, startPoint x: 696, startPoint y: 111, endPoint x: 736, endPoint y: 204, distance: 101.1
click at [696, 111] on app-page-menu "View Day view expanded Day view collapsed Month view Date picker Jump to [DATE]…" at bounding box center [692, 94] width 1385 height 37
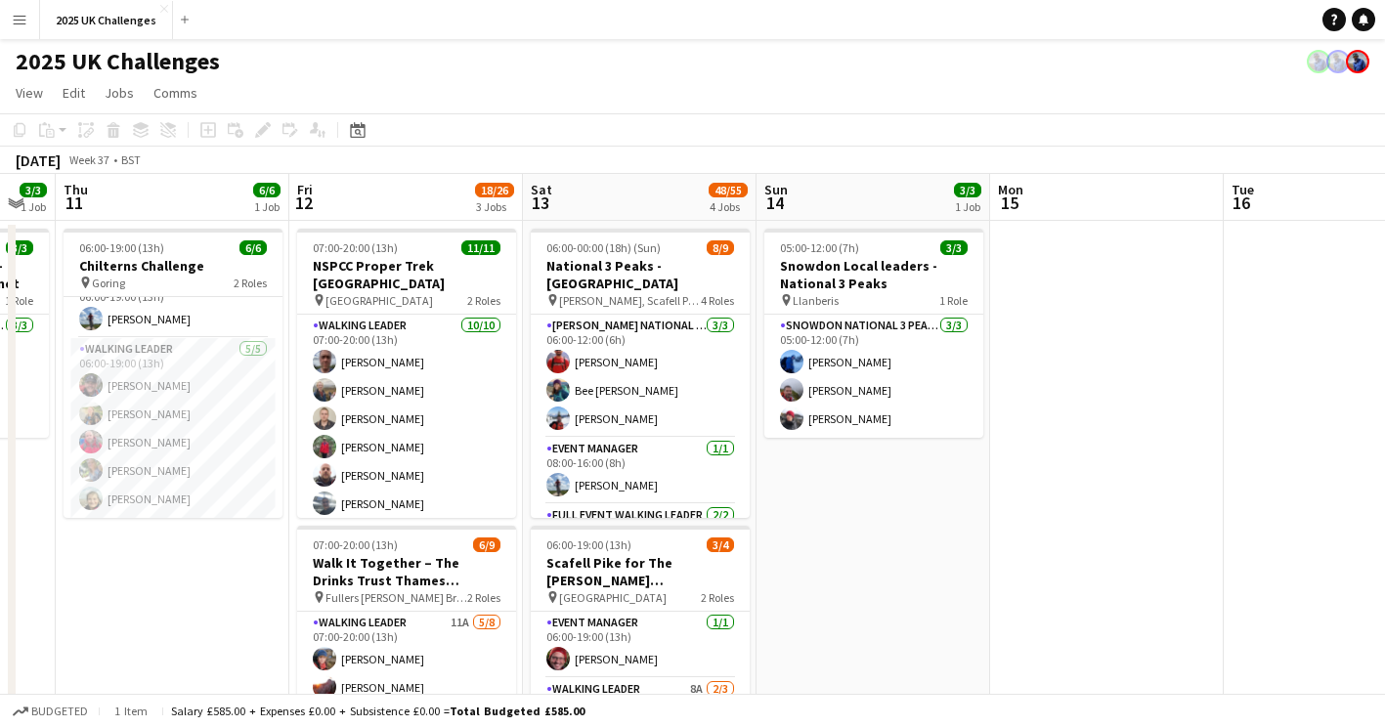
drag, startPoint x: 394, startPoint y: 533, endPoint x: 80, endPoint y: 524, distance: 313.8
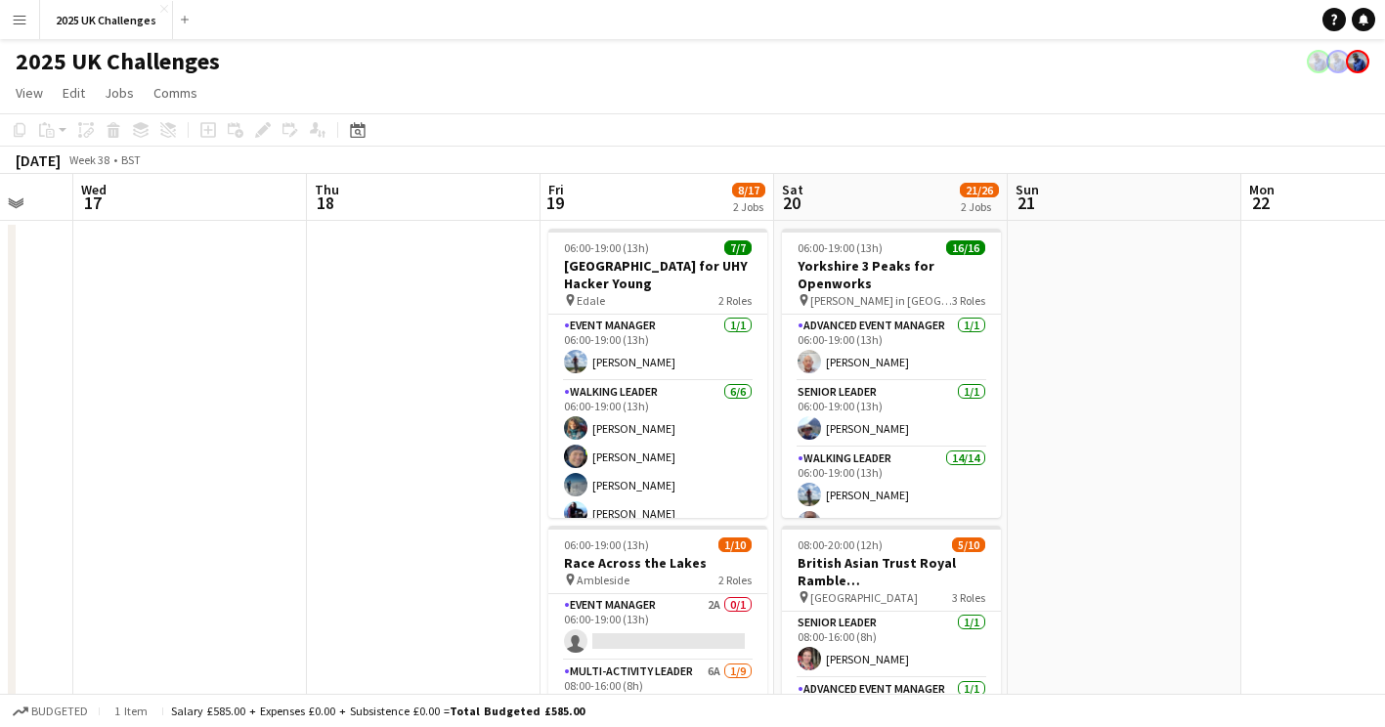
scroll to position [0, 720]
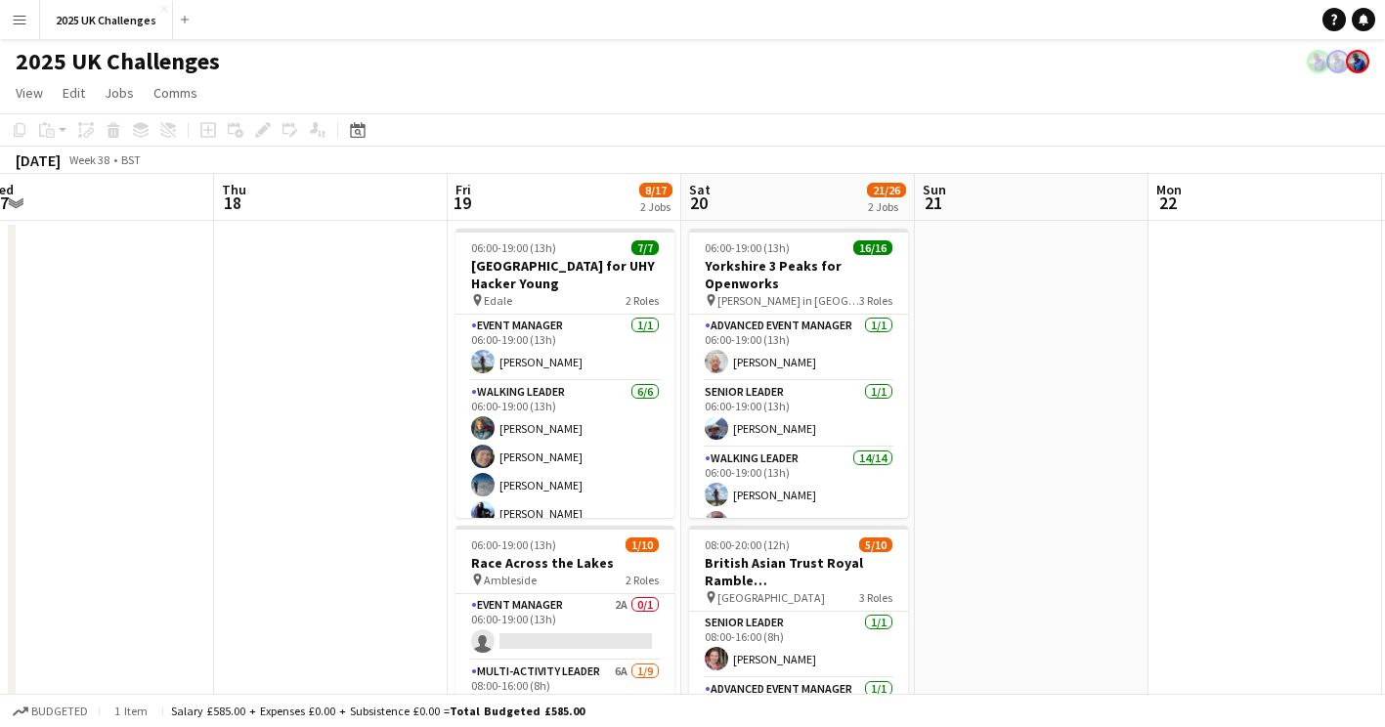
drag, startPoint x: 548, startPoint y: 513, endPoint x: 46, endPoint y: 504, distance: 502.3
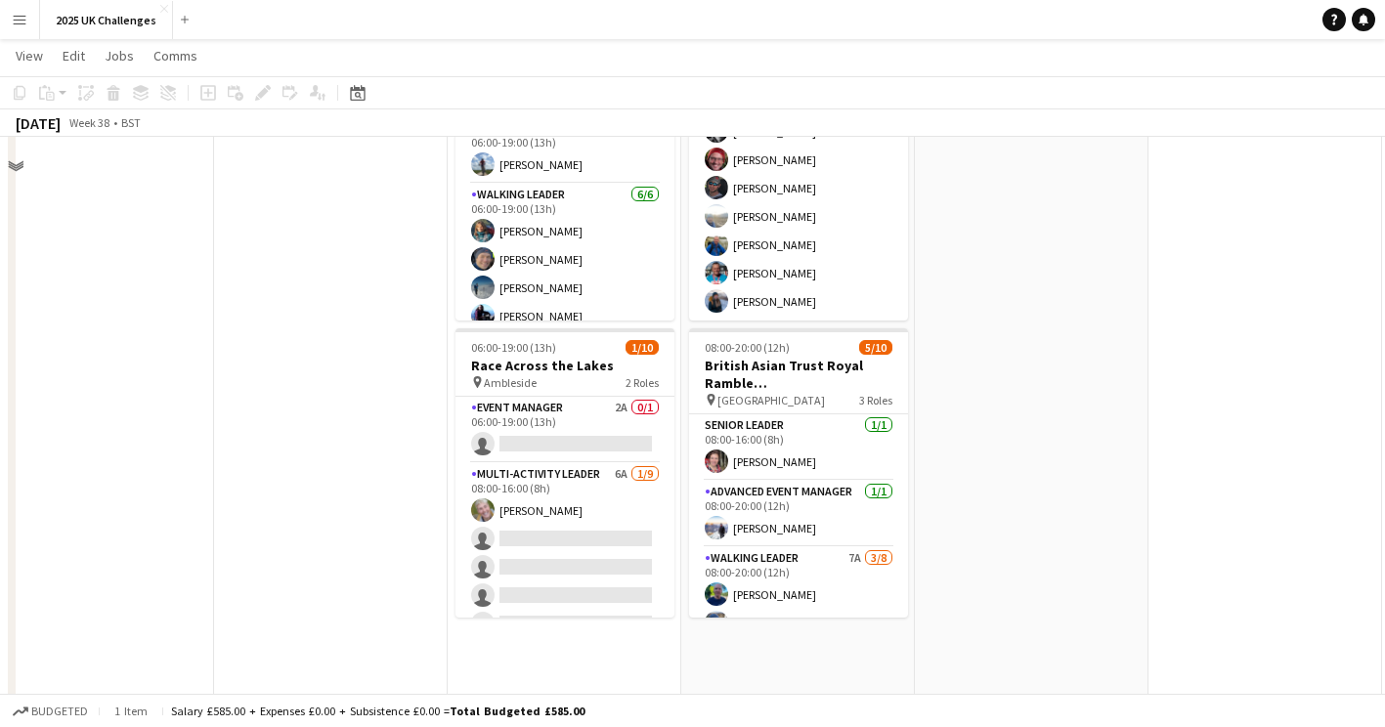
scroll to position [0, 0]
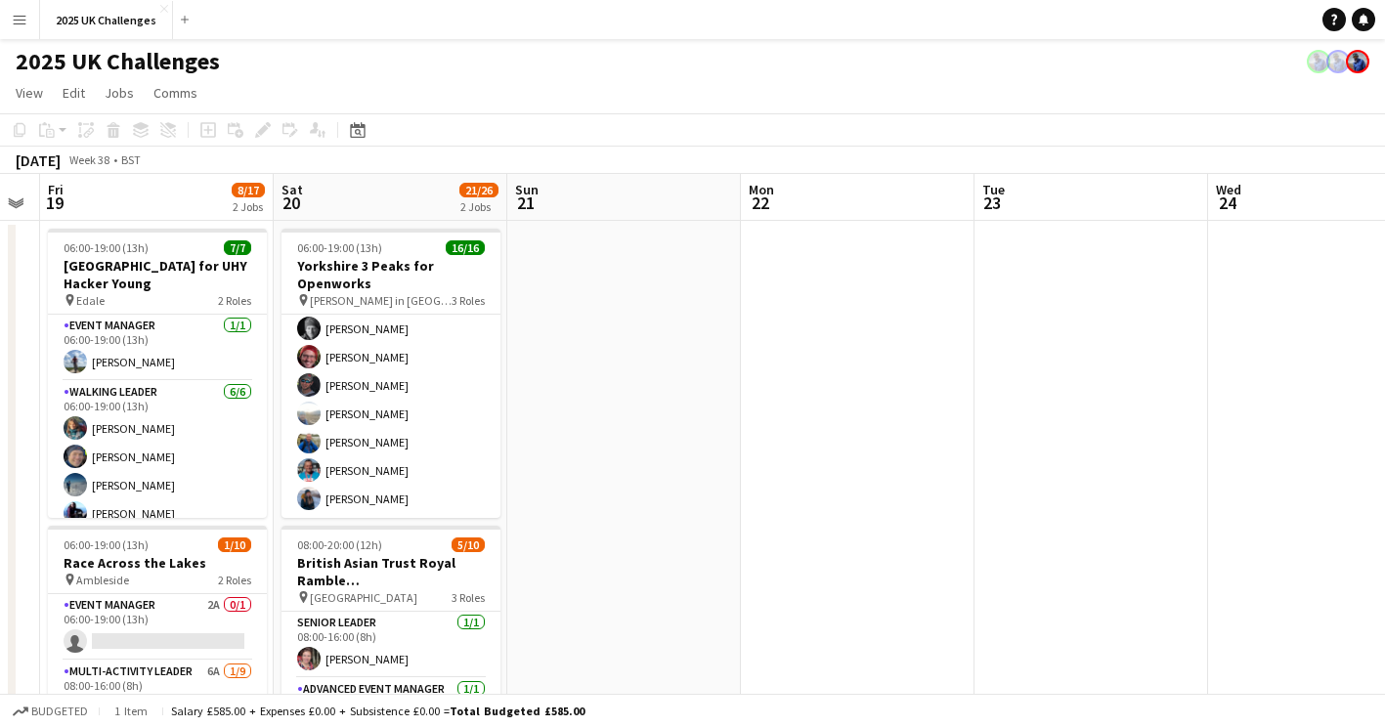
drag, startPoint x: 709, startPoint y: 529, endPoint x: 316, endPoint y: 520, distance: 393.9
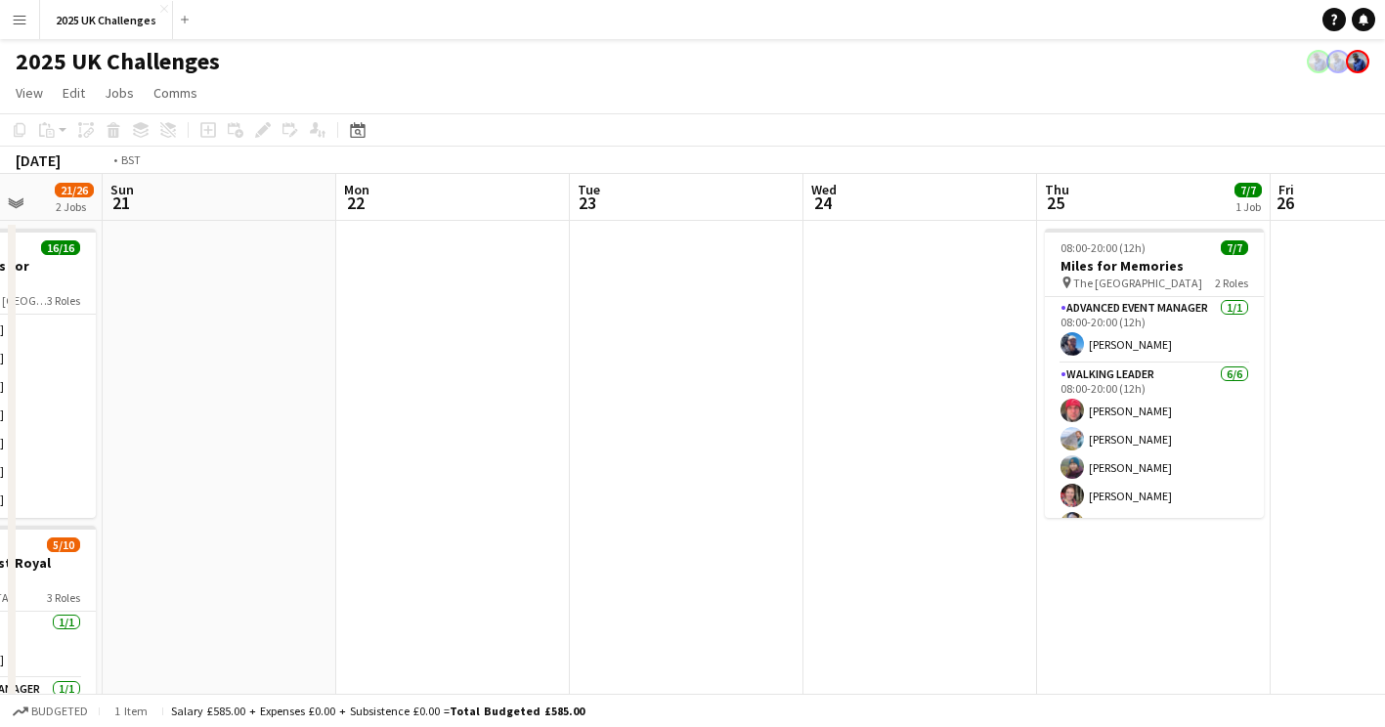
scroll to position [0, 467]
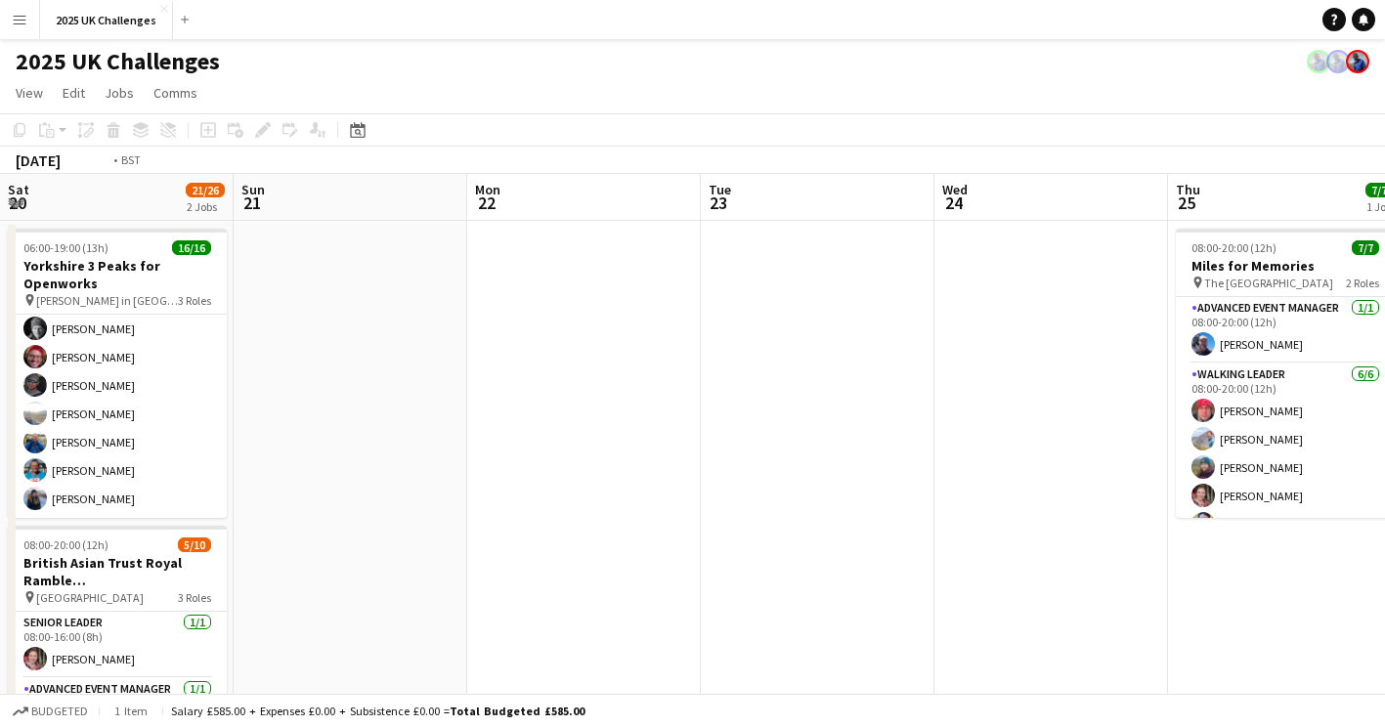
drag, startPoint x: 533, startPoint y: 549, endPoint x: 3, endPoint y: 526, distance: 530.1
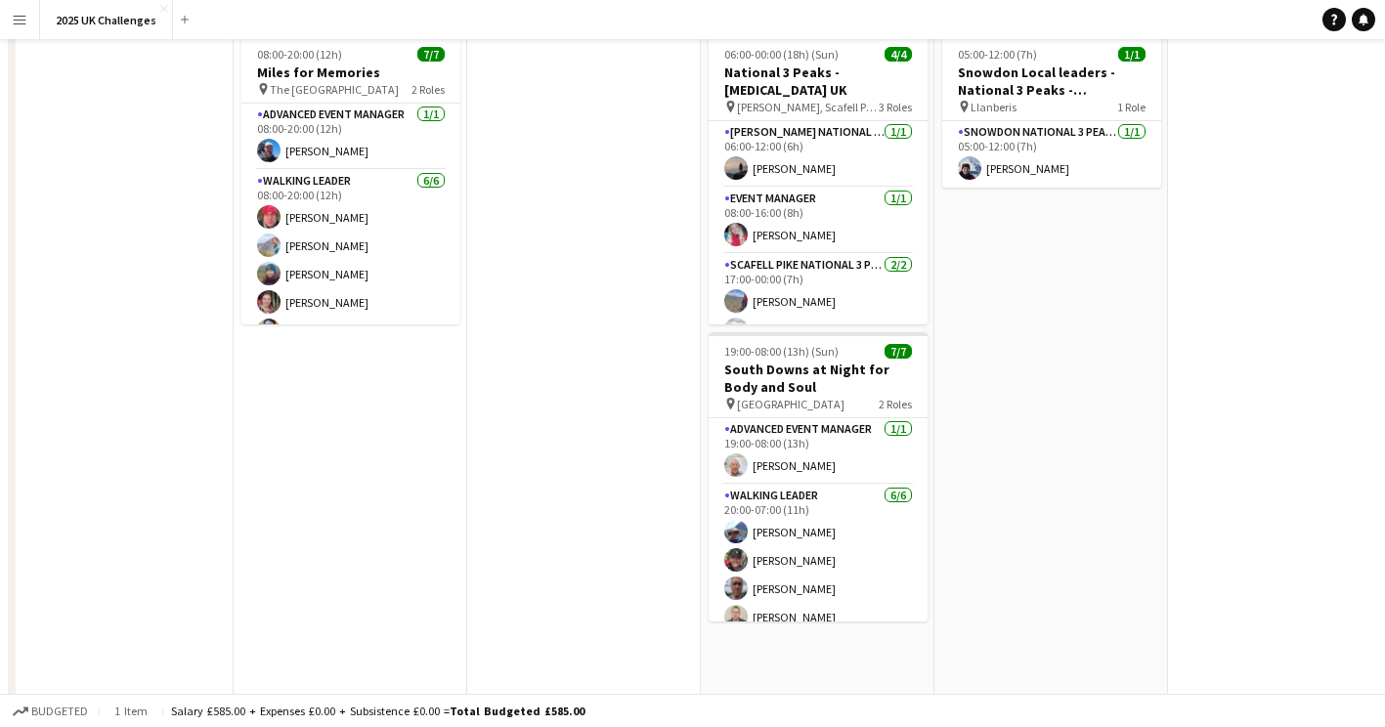
scroll to position [0, 0]
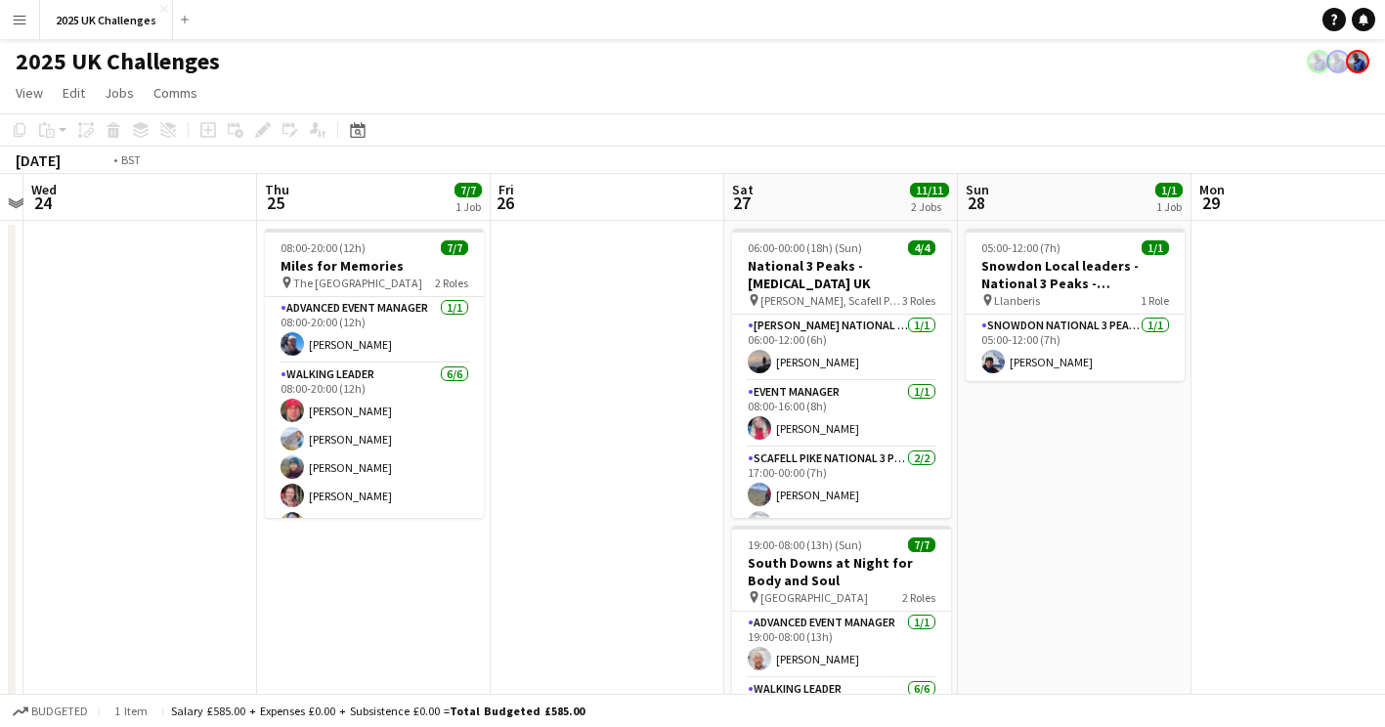
drag, startPoint x: 340, startPoint y: 607, endPoint x: 888, endPoint y: 581, distance: 548.7
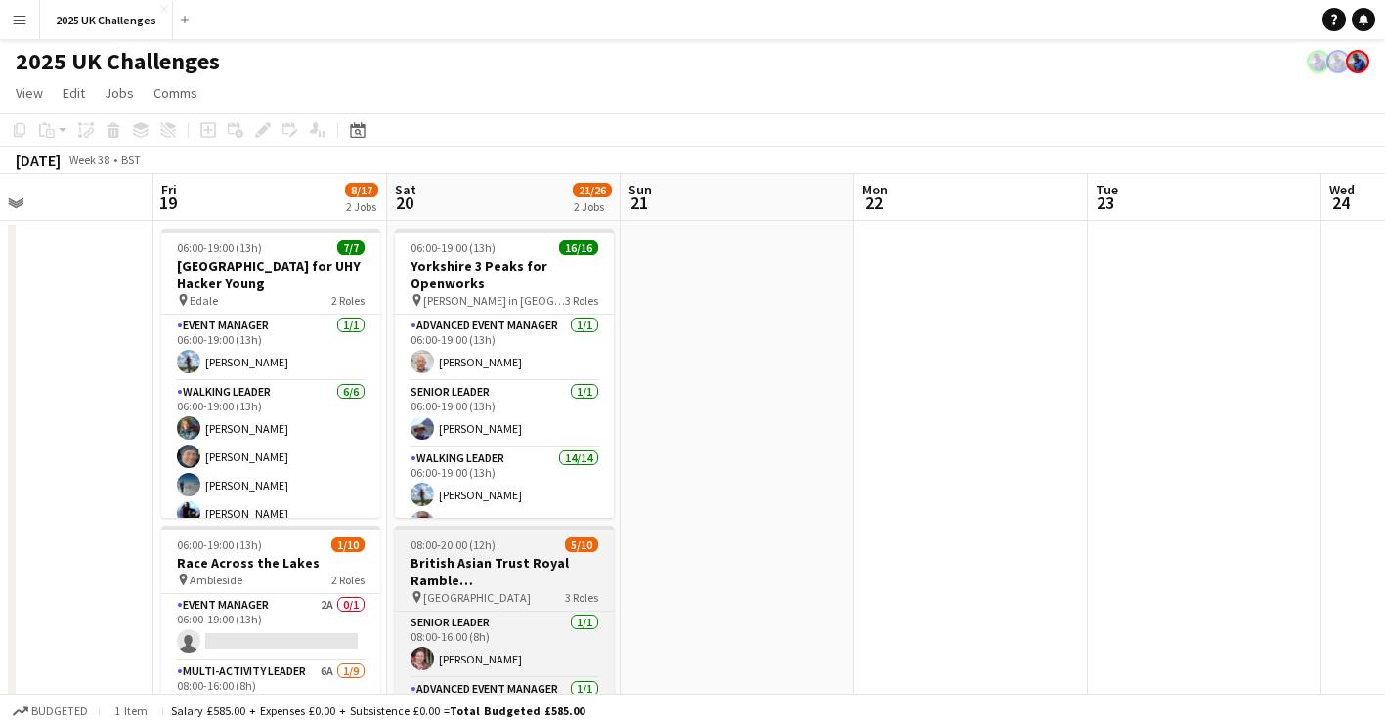
drag, startPoint x: 1035, startPoint y: 555, endPoint x: 634, endPoint y: 569, distance: 400.8
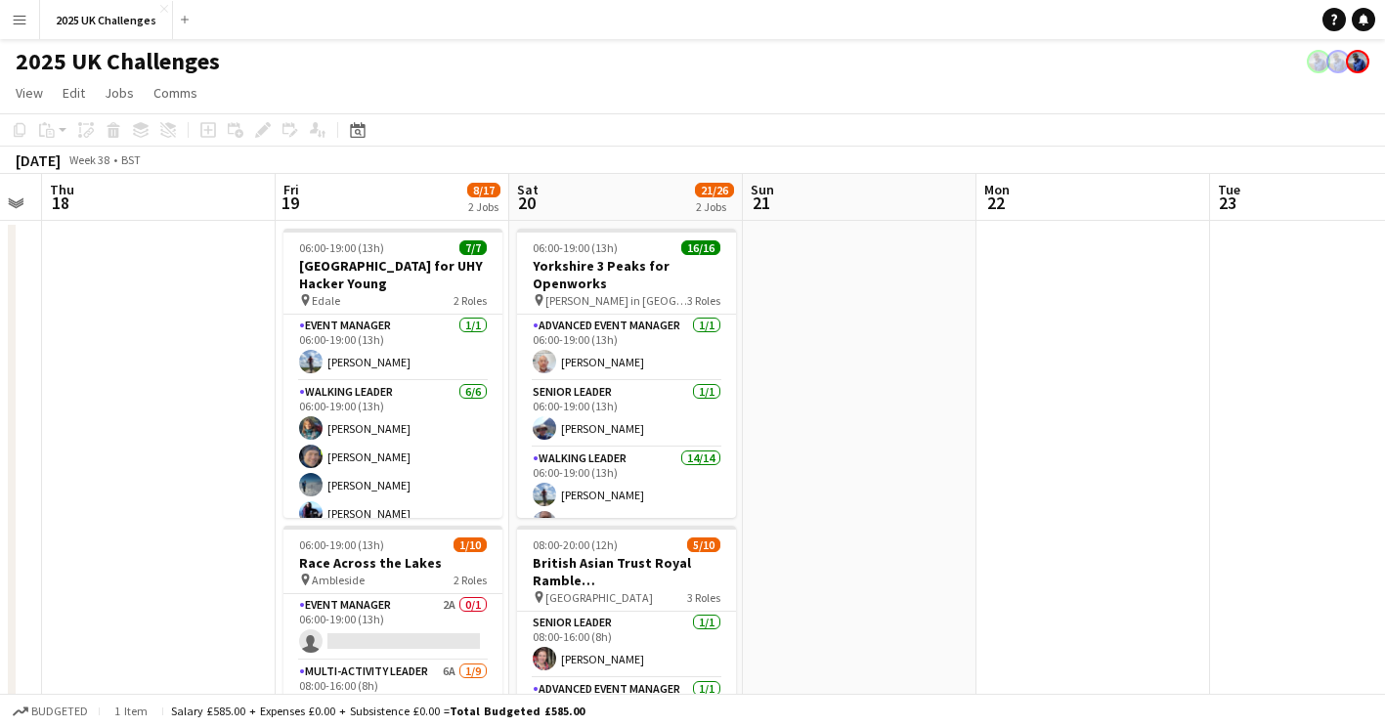
scroll to position [0, 569]
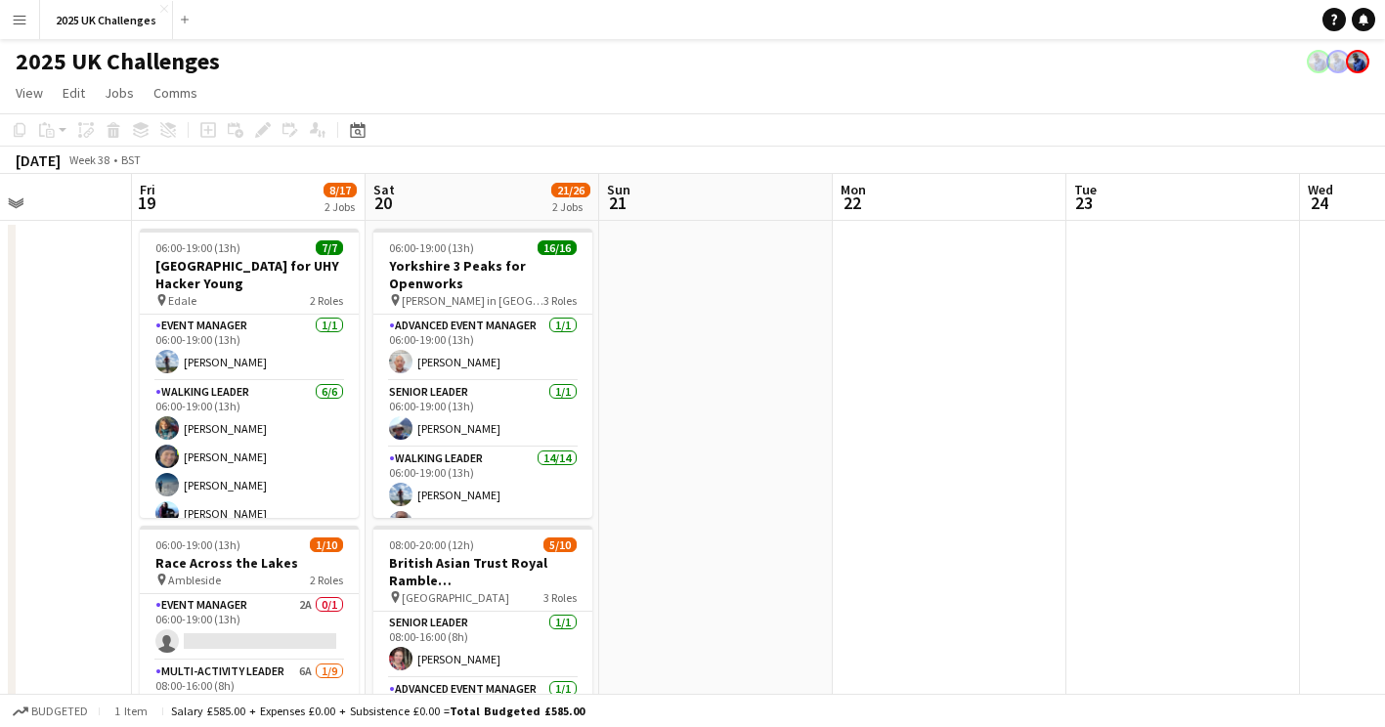
drag, startPoint x: 901, startPoint y: 491, endPoint x: 991, endPoint y: 473, distance: 91.8
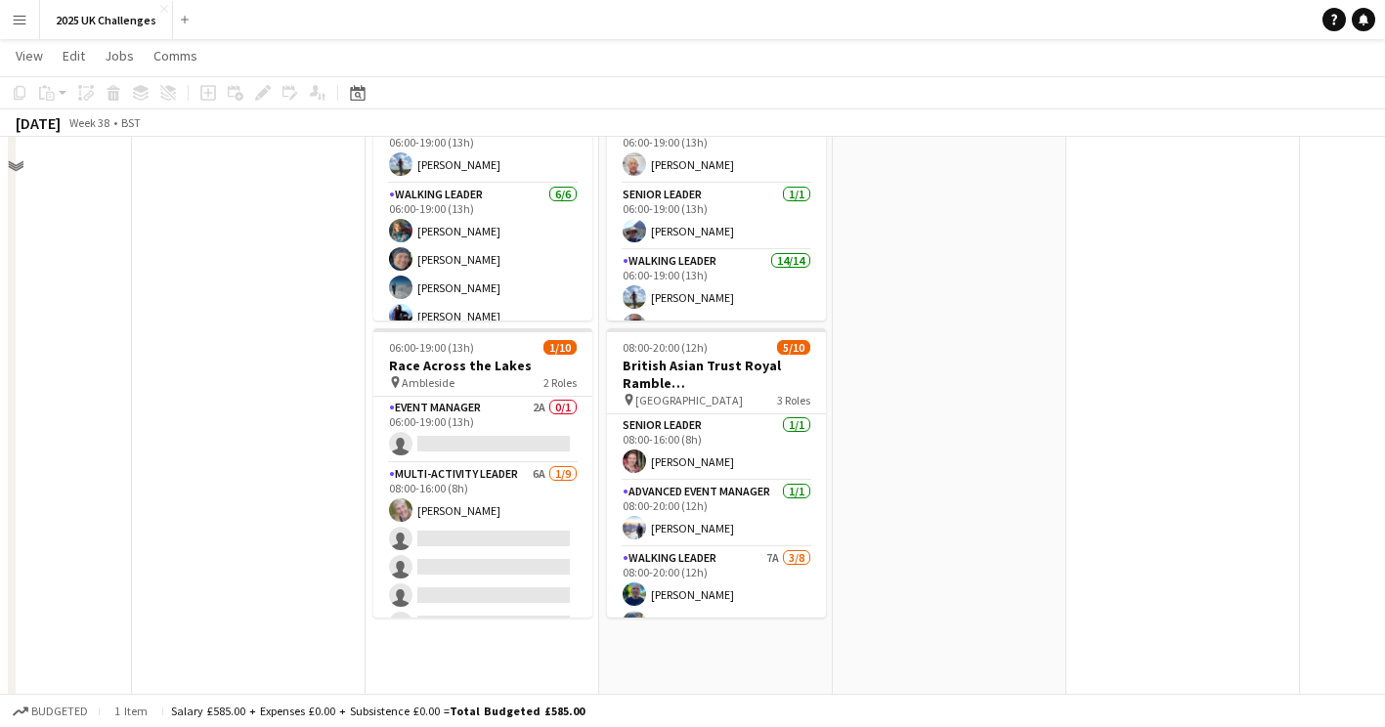
scroll to position [0, 0]
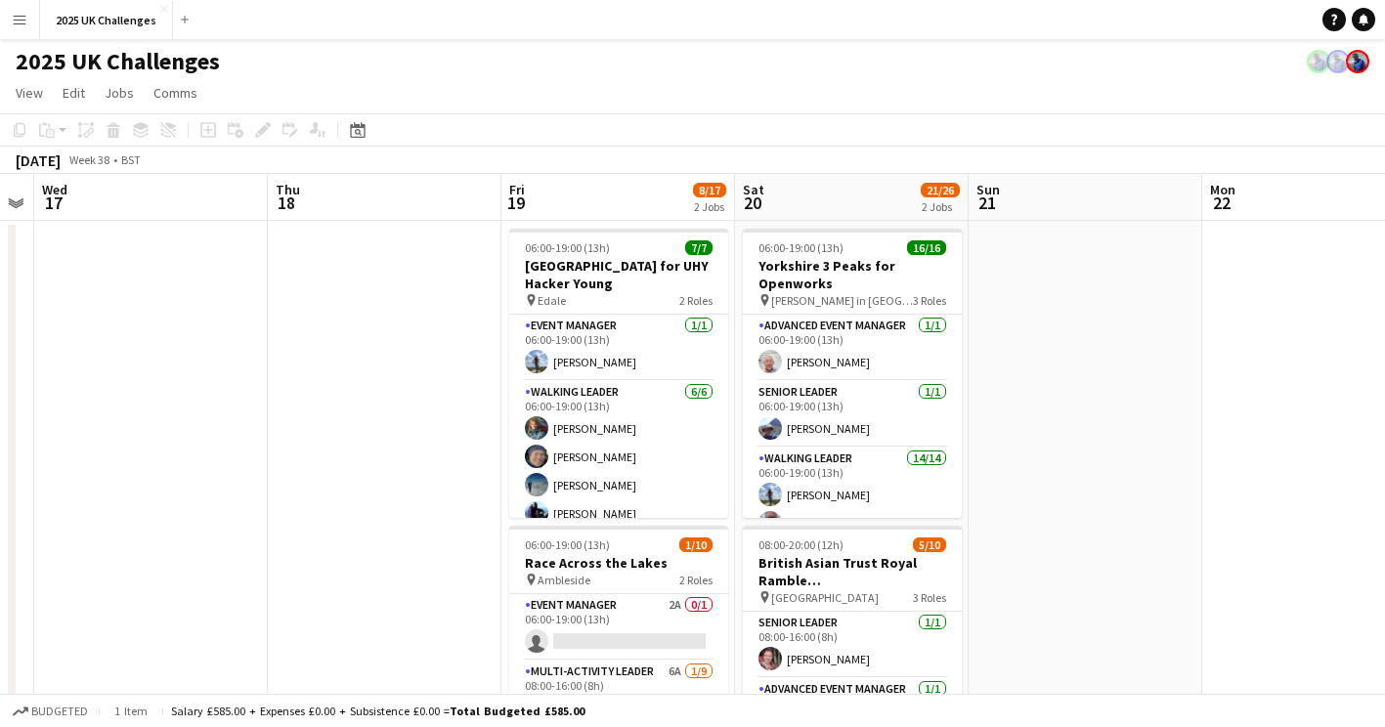
drag, startPoint x: 991, startPoint y: 473, endPoint x: 1360, endPoint y: 427, distance: 372.2
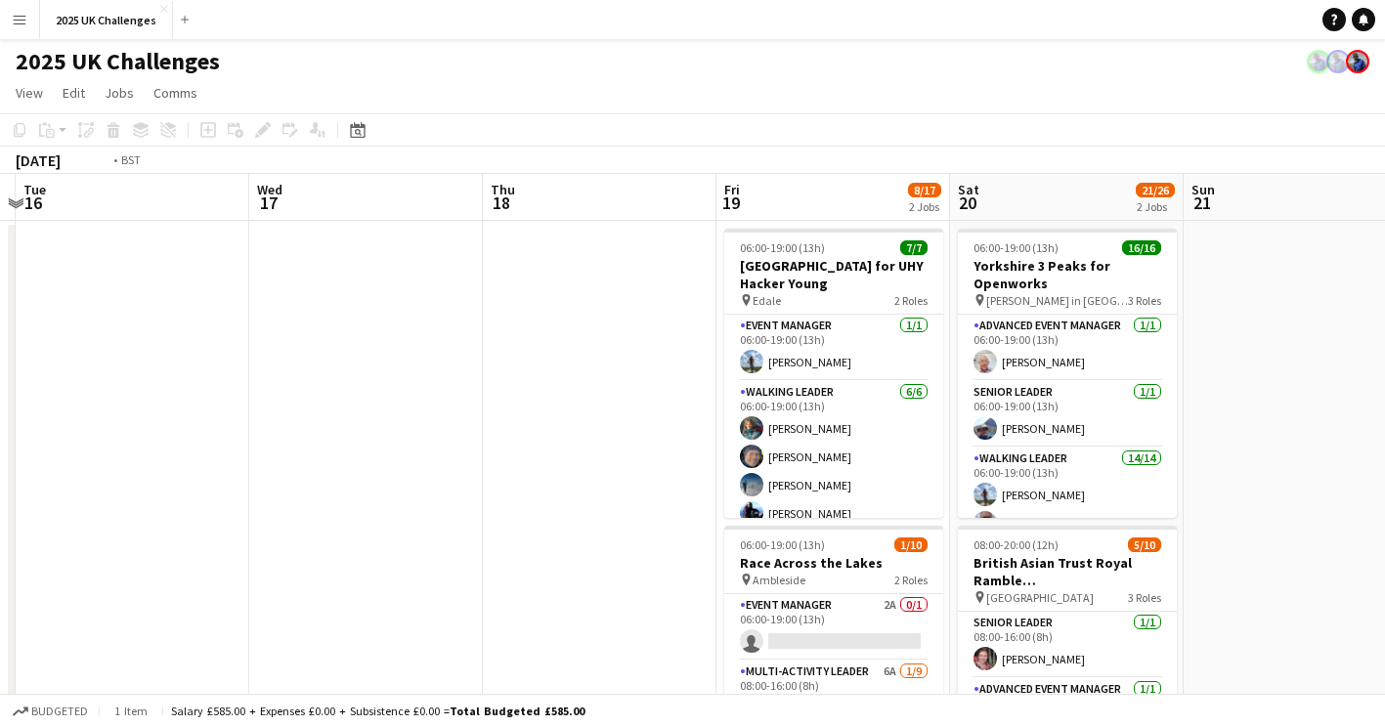
drag, startPoint x: 451, startPoint y: 563, endPoint x: 880, endPoint y: 562, distance: 428.9
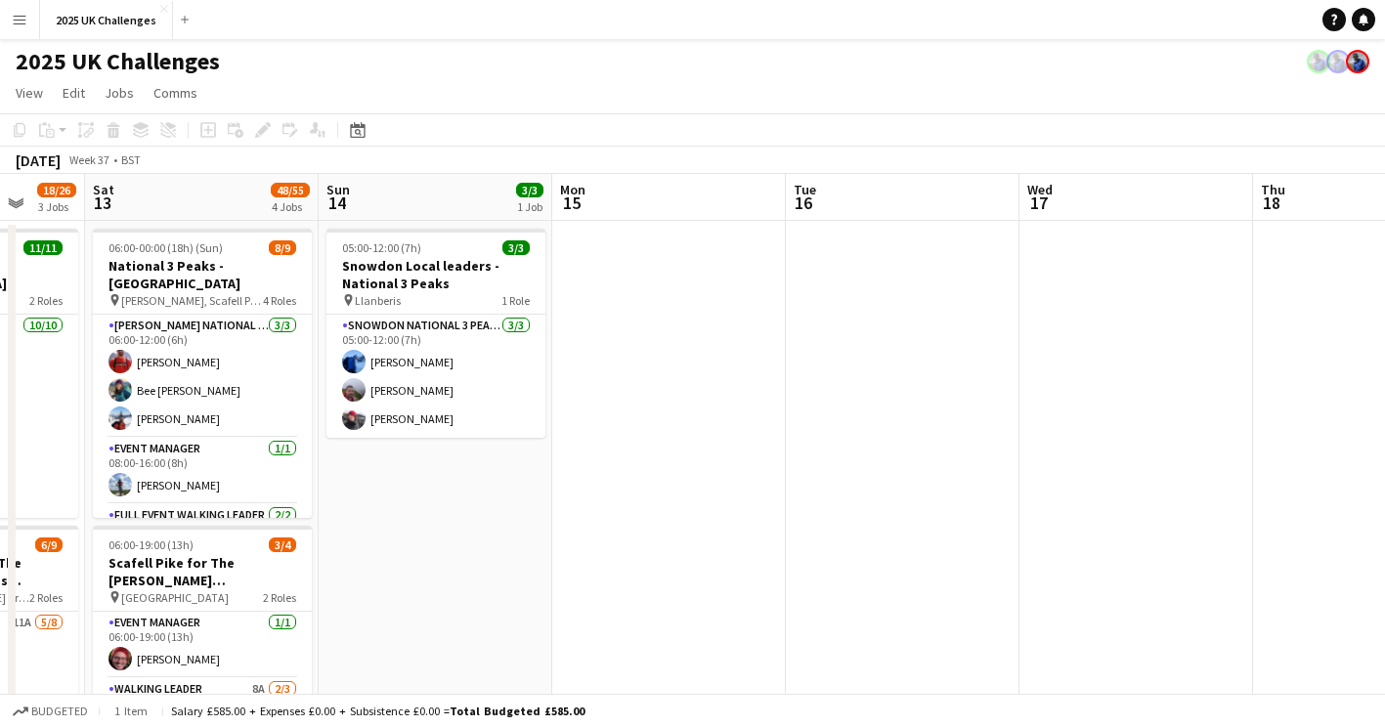
drag, startPoint x: 658, startPoint y: 583, endPoint x: 801, endPoint y: 569, distance: 144.4
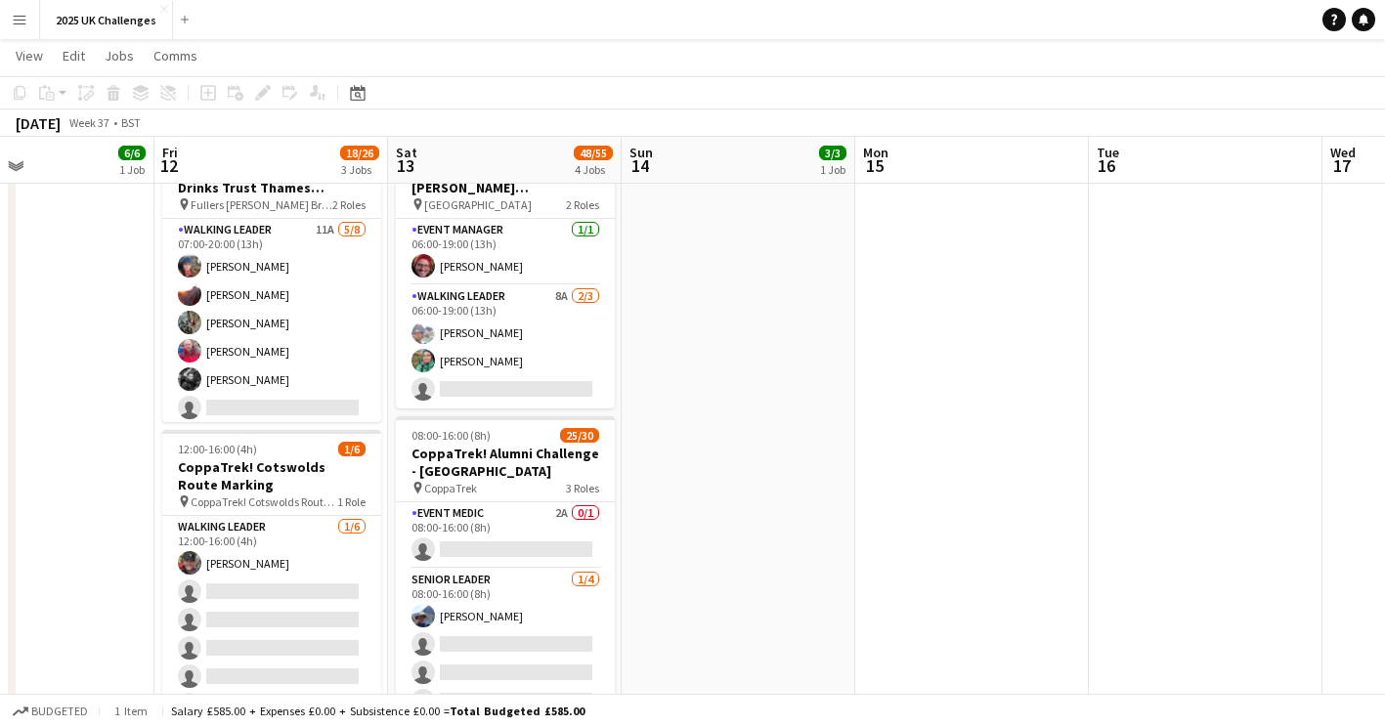
scroll to position [0, 530]
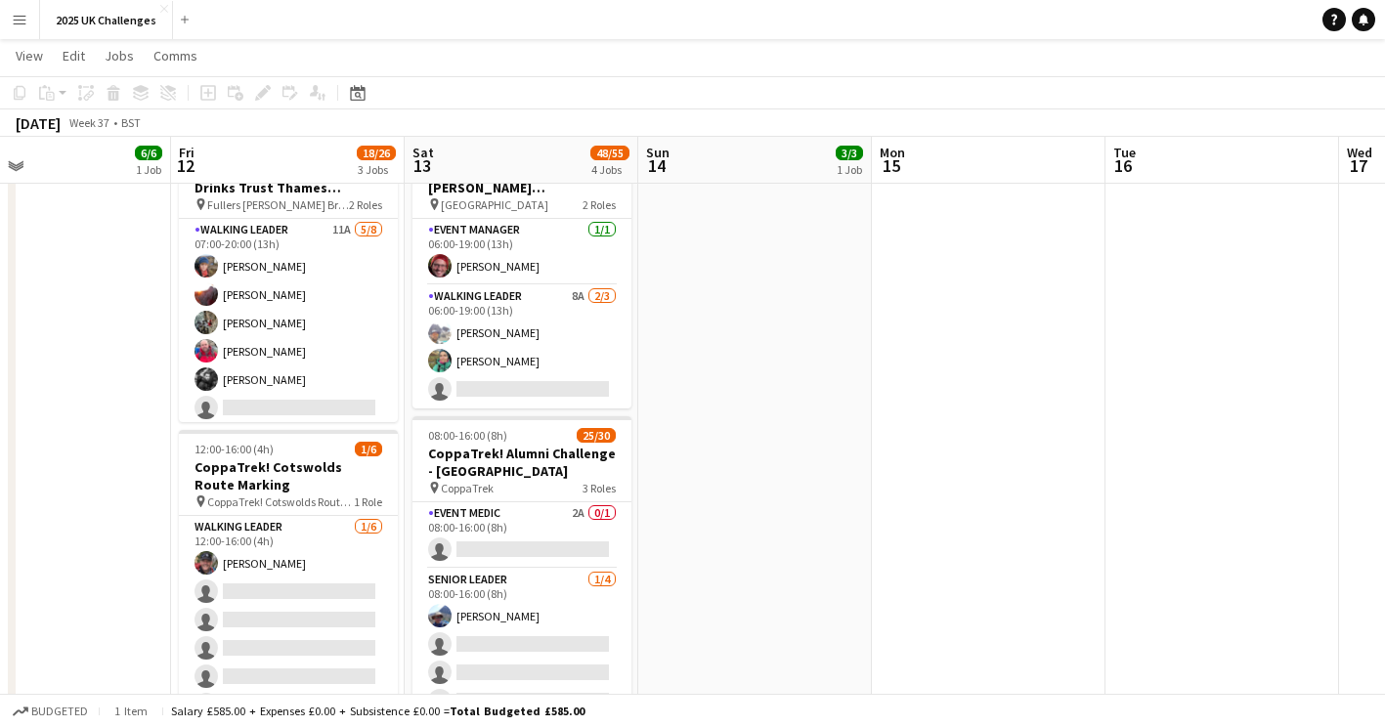
drag, startPoint x: 520, startPoint y: 556, endPoint x: 826, endPoint y: 533, distance: 306.7
click at [826, 533] on app-calendar-viewport "Tue 9 9/9 1 Job Wed 10 3/3 1 Job Thu 11 6/6 1 Job Fri 12 18/26 3 Jobs Sat 13 48…" at bounding box center [692, 409] width 1385 height 1448
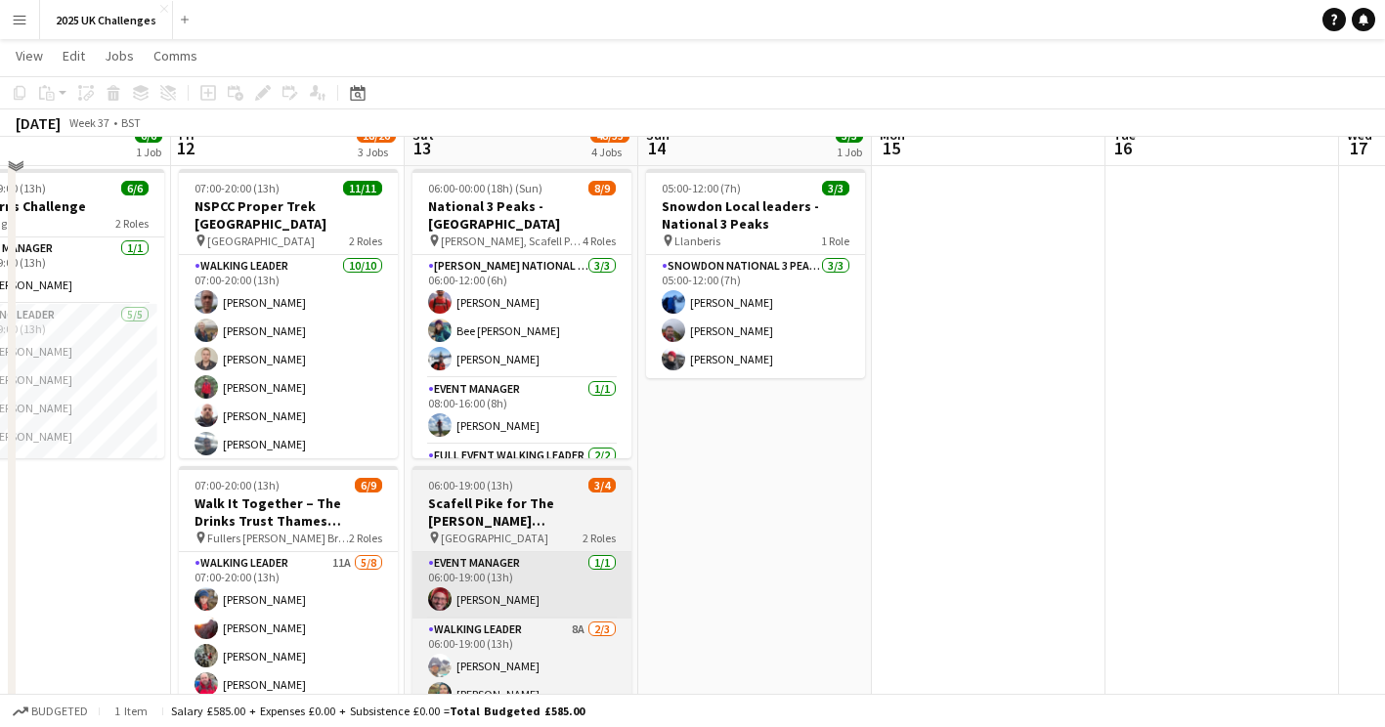
scroll to position [0, 0]
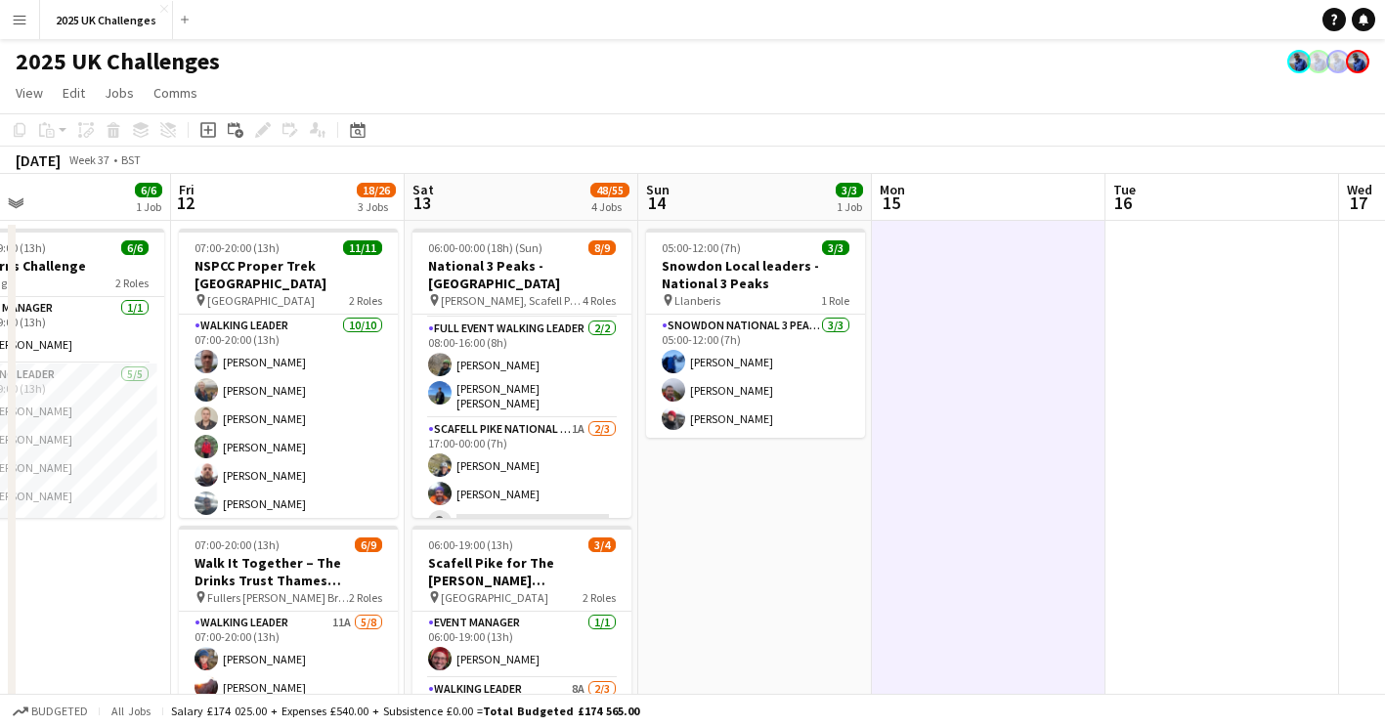
scroll to position [0, 529]
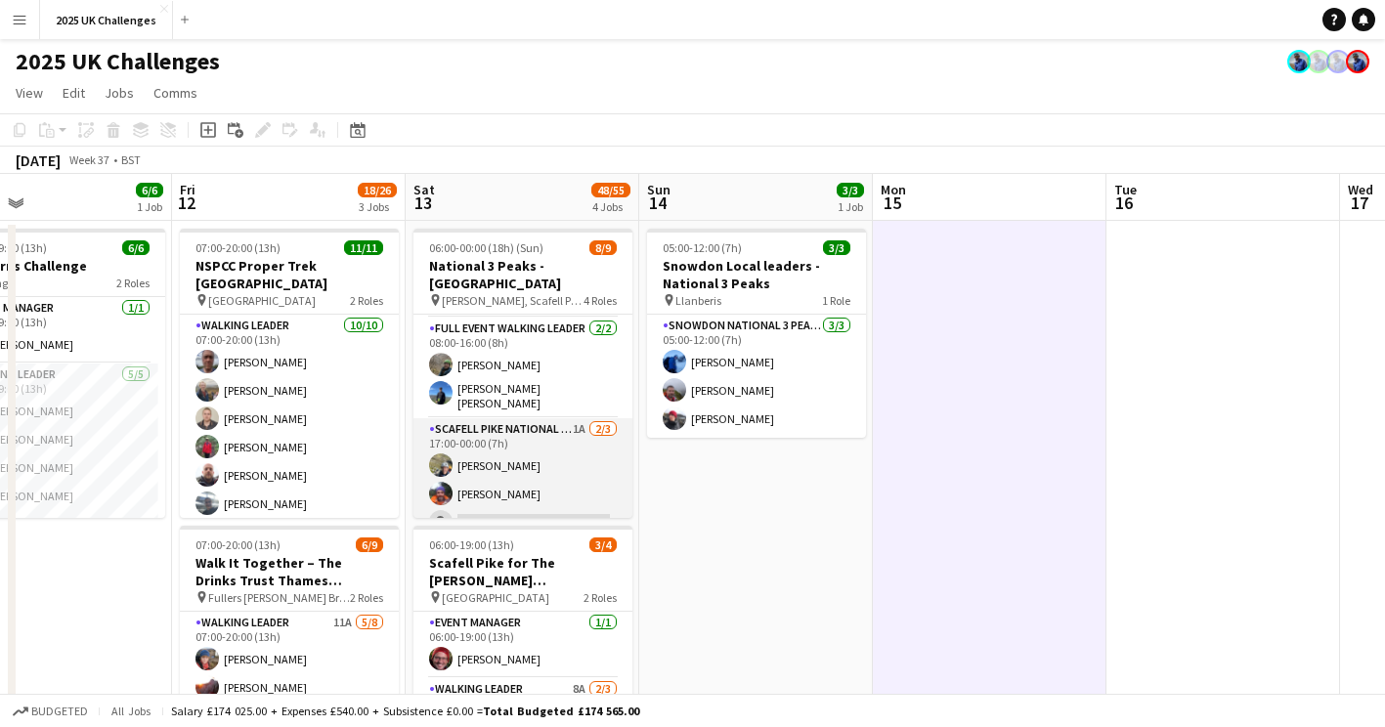
click at [534, 494] on app-card-role "Scafell Pike National 3 Peaks Walking Leader 1A [DATE] 17:00-00:00 (7h) [PERSON…" at bounding box center [522, 479] width 219 height 123
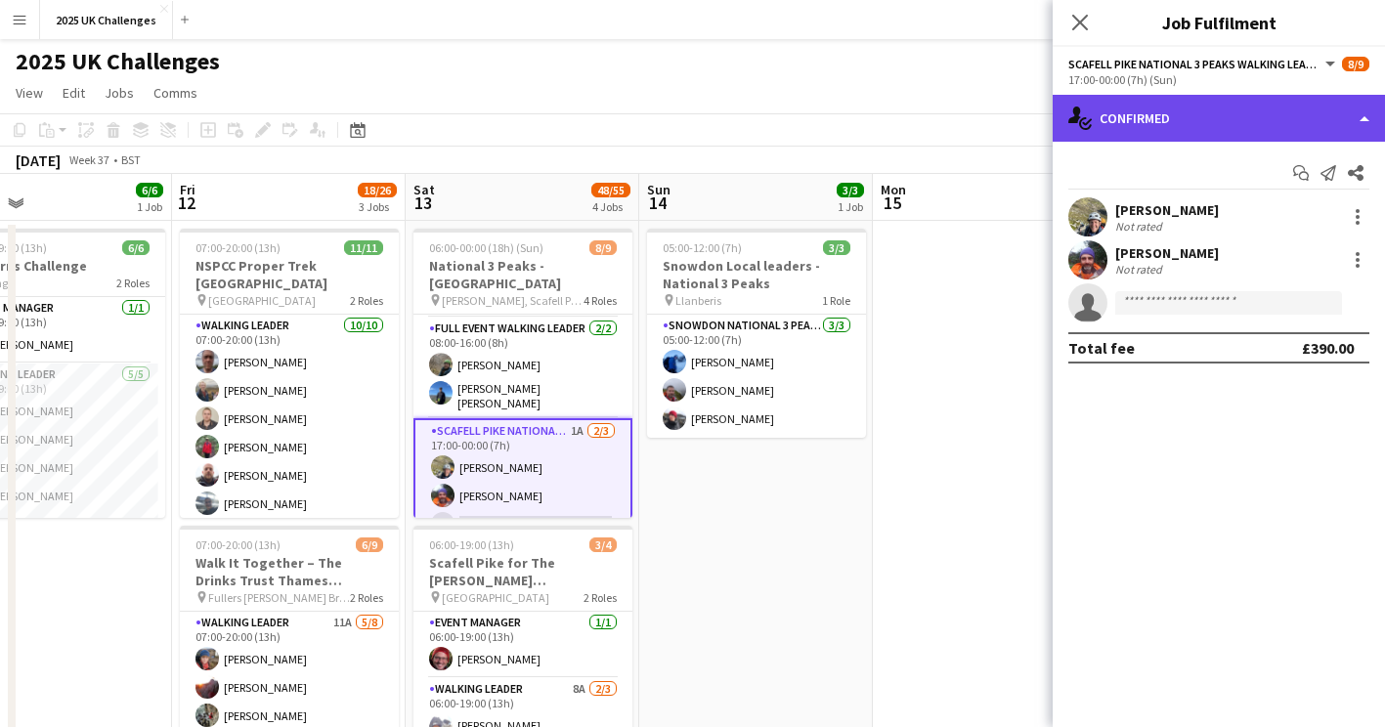
click at [1172, 108] on div "single-neutral-actions-check-2 Confirmed" at bounding box center [1218, 118] width 332 height 47
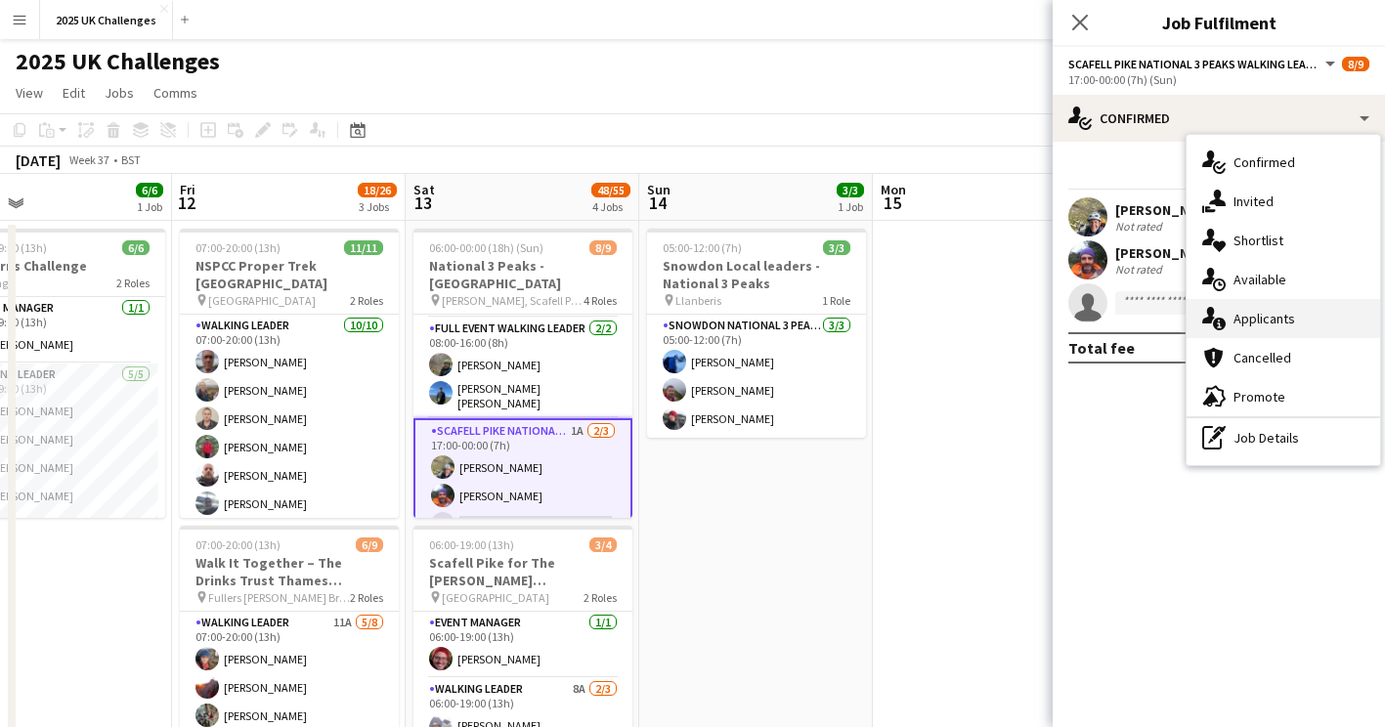
click at [1245, 314] on div "single-neutral-actions-information Applicants" at bounding box center [1282, 318] width 193 height 39
